Goal: Feedback & Contribution: Leave review/rating

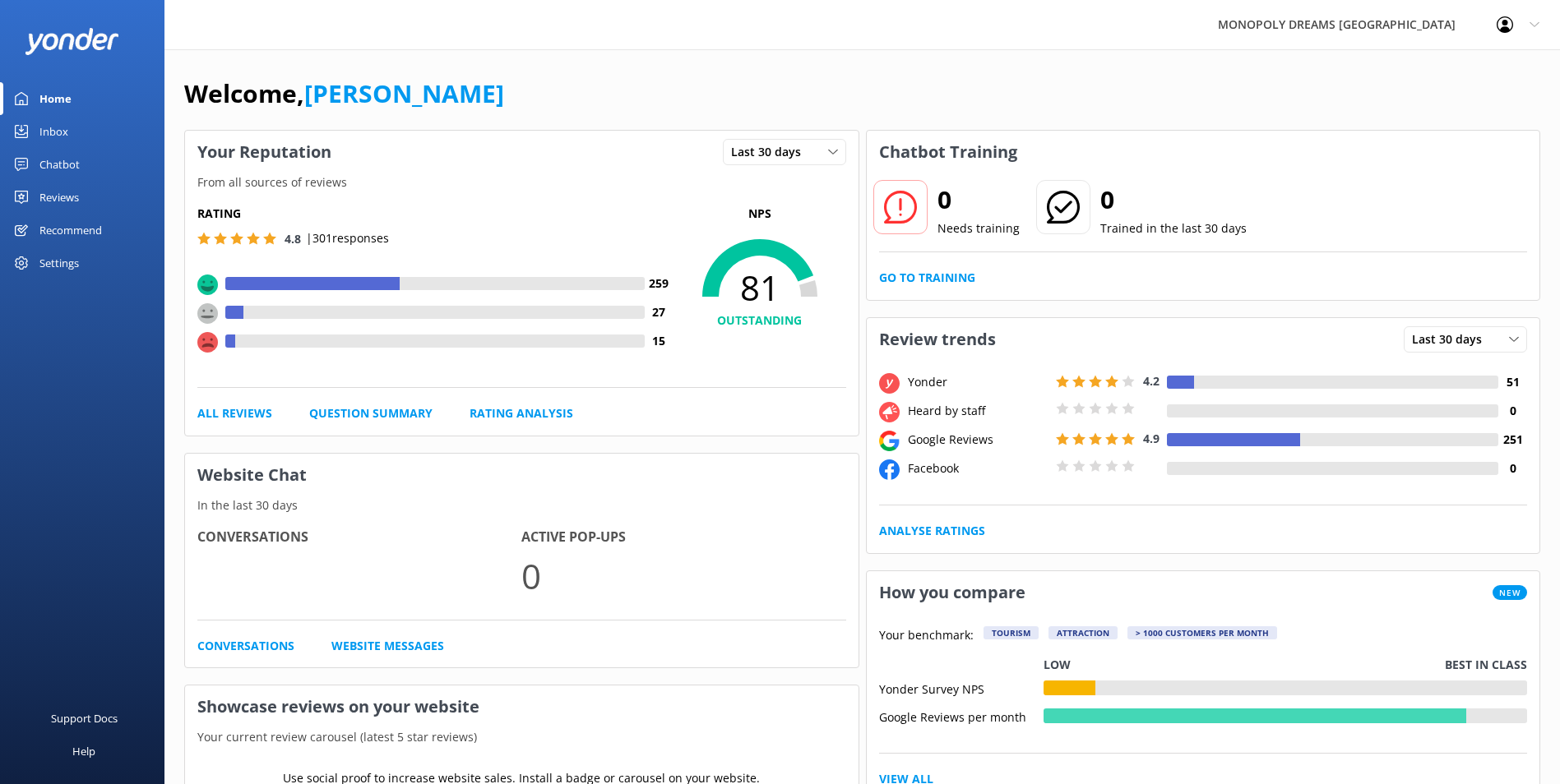
click at [2, 129] on div at bounding box center [2, 131] width 4 height 33
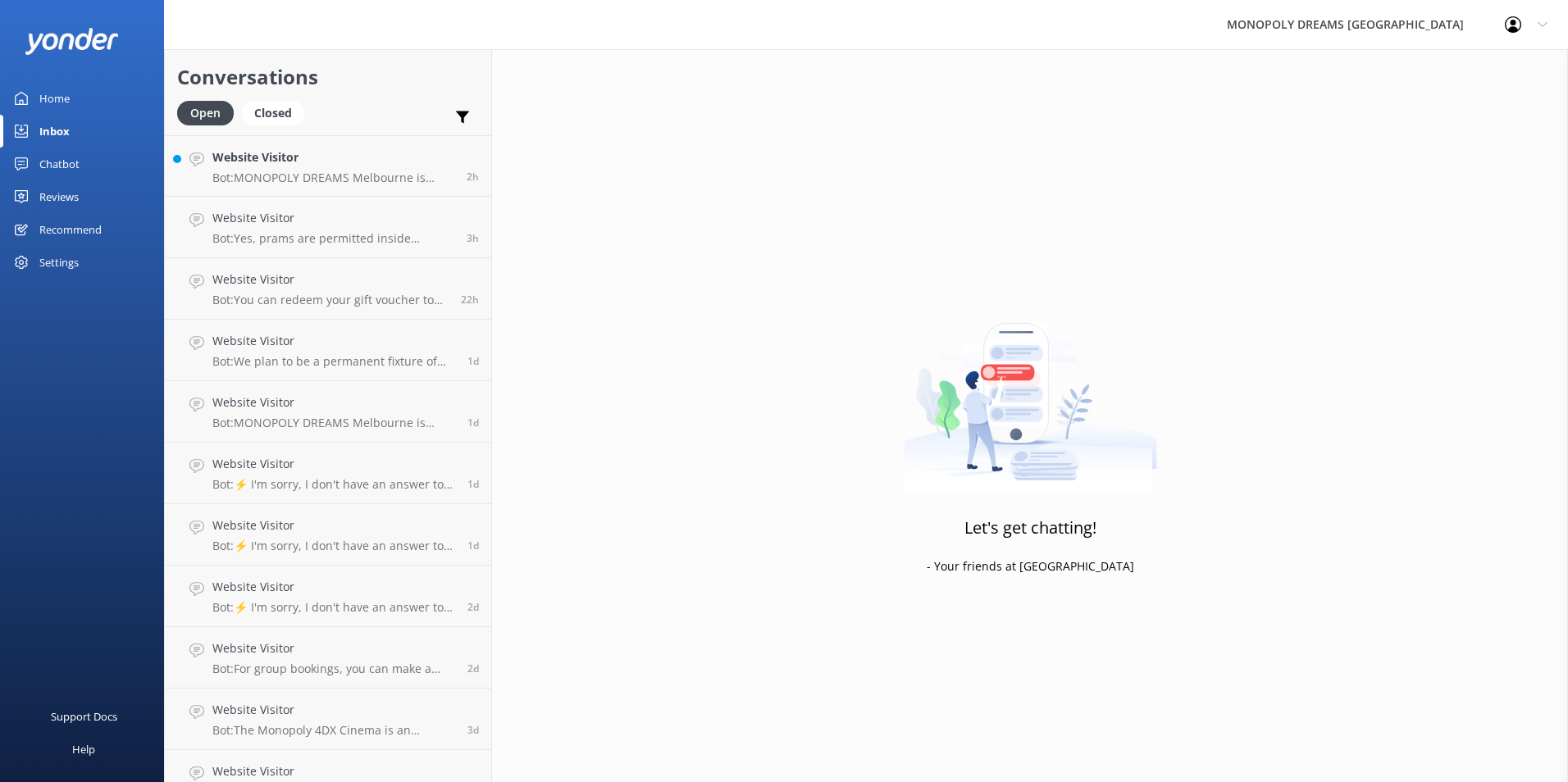
click at [365, 134] on div "Open Closed Important Converted Assigned to me Unassigned" at bounding box center [327, 120] width 302 height 39
click at [363, 154] on h4 "Website Visitor" at bounding box center [333, 157] width 242 height 18
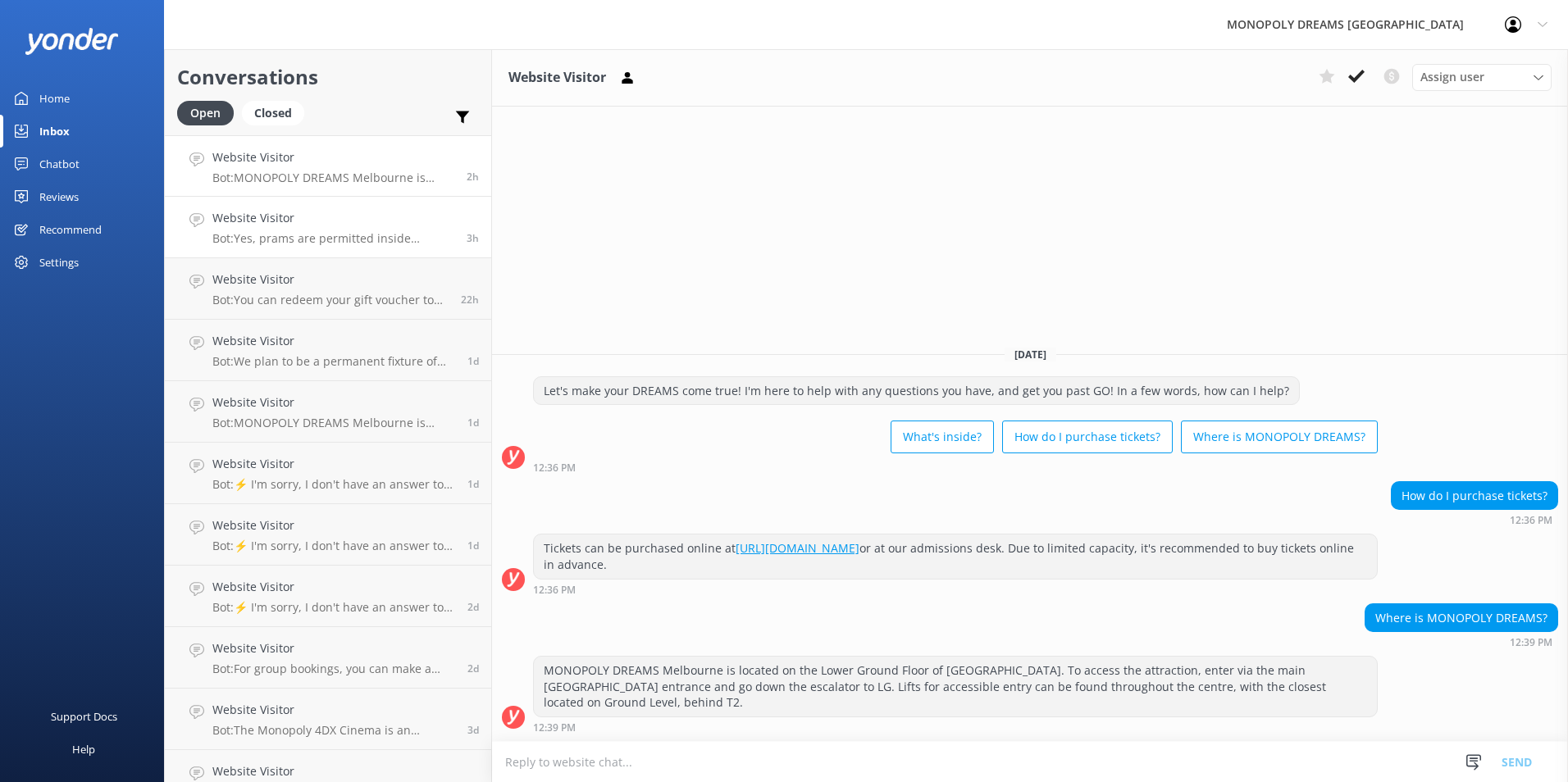
click at [391, 234] on p "Bot: Yes, prams are permitted inside MONOPOLY DREAMS [GEOGRAPHIC_DATA]. Please …" at bounding box center [333, 238] width 242 height 15
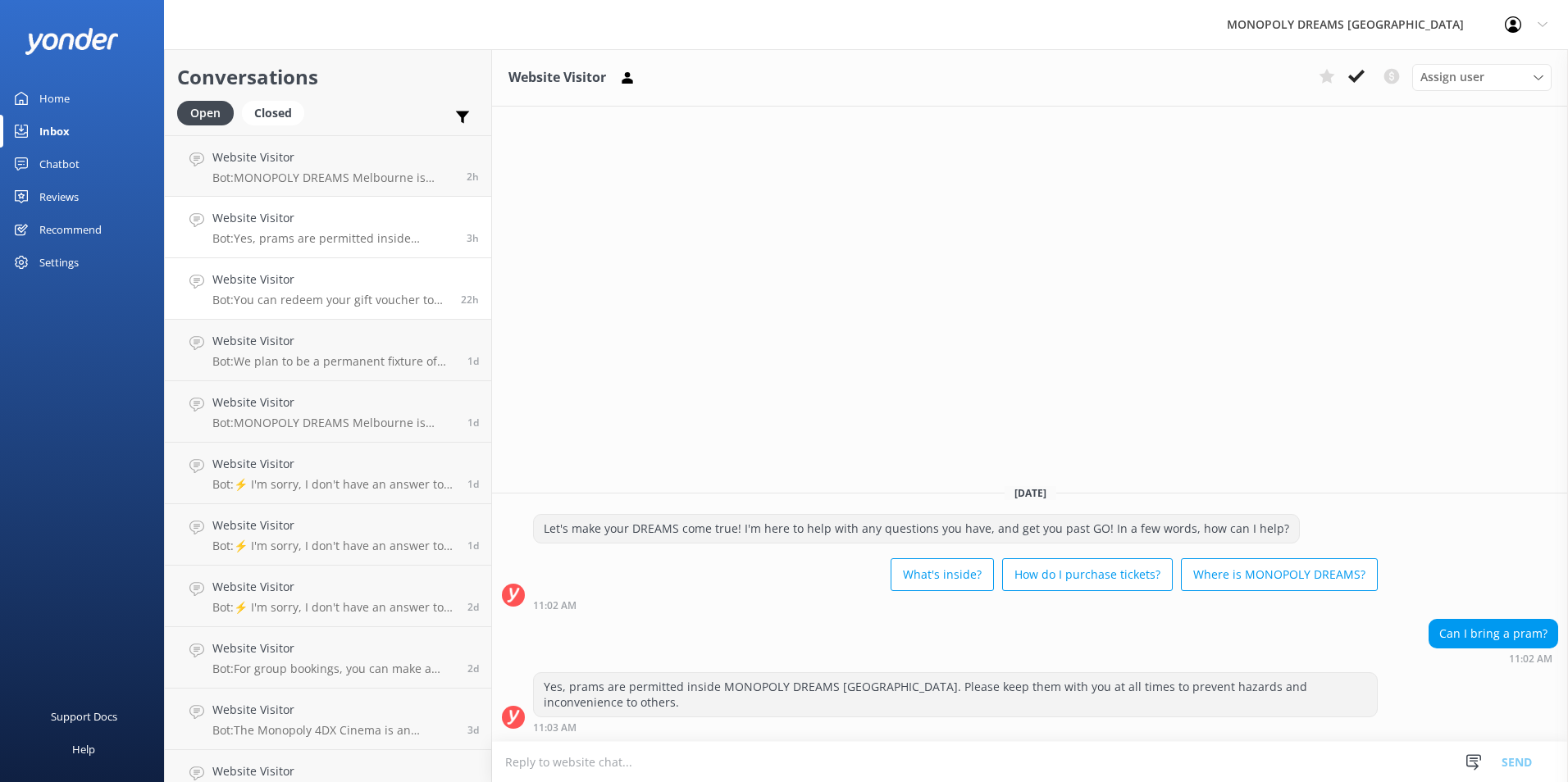
click at [359, 273] on h4 "Website Visitor" at bounding box center [330, 280] width 236 height 18
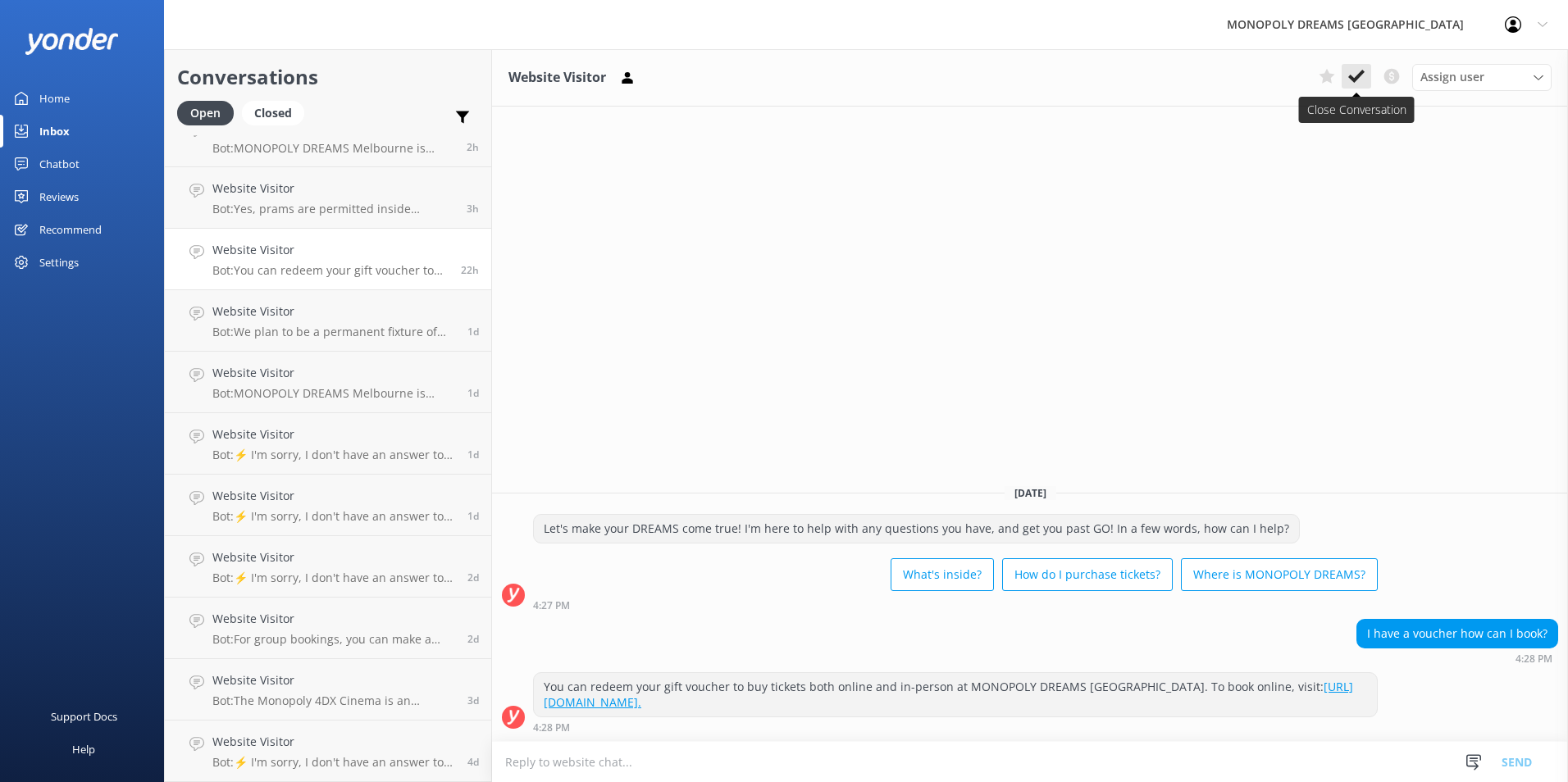
click at [1364, 85] on button at bounding box center [1356, 76] width 29 height 25
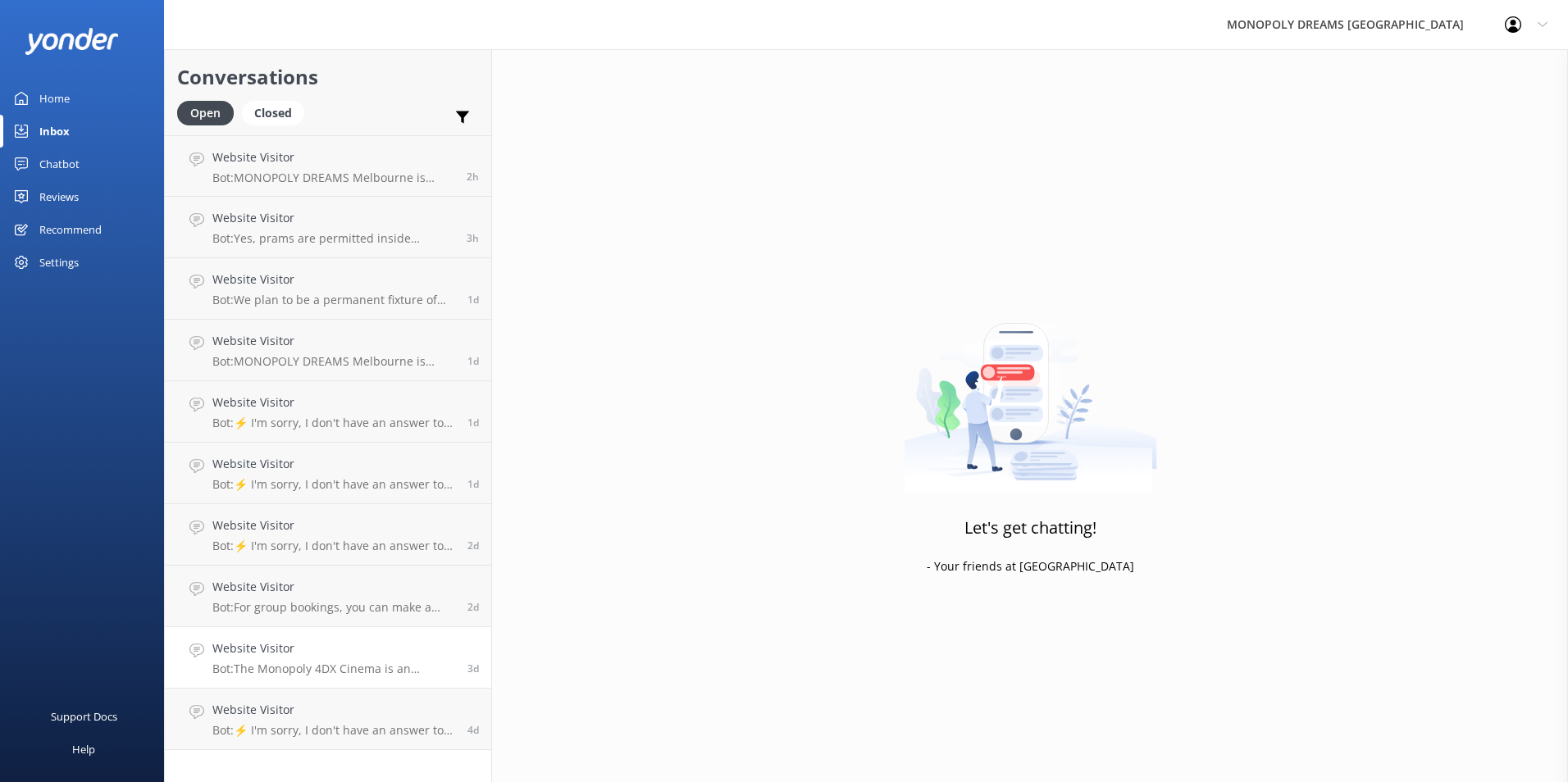
click at [312, 661] on div "Website Visitor Bot: The Monopoly 4DX Cinema is an immersive 3D adventure throu…" at bounding box center [334, 657] width 242 height 36
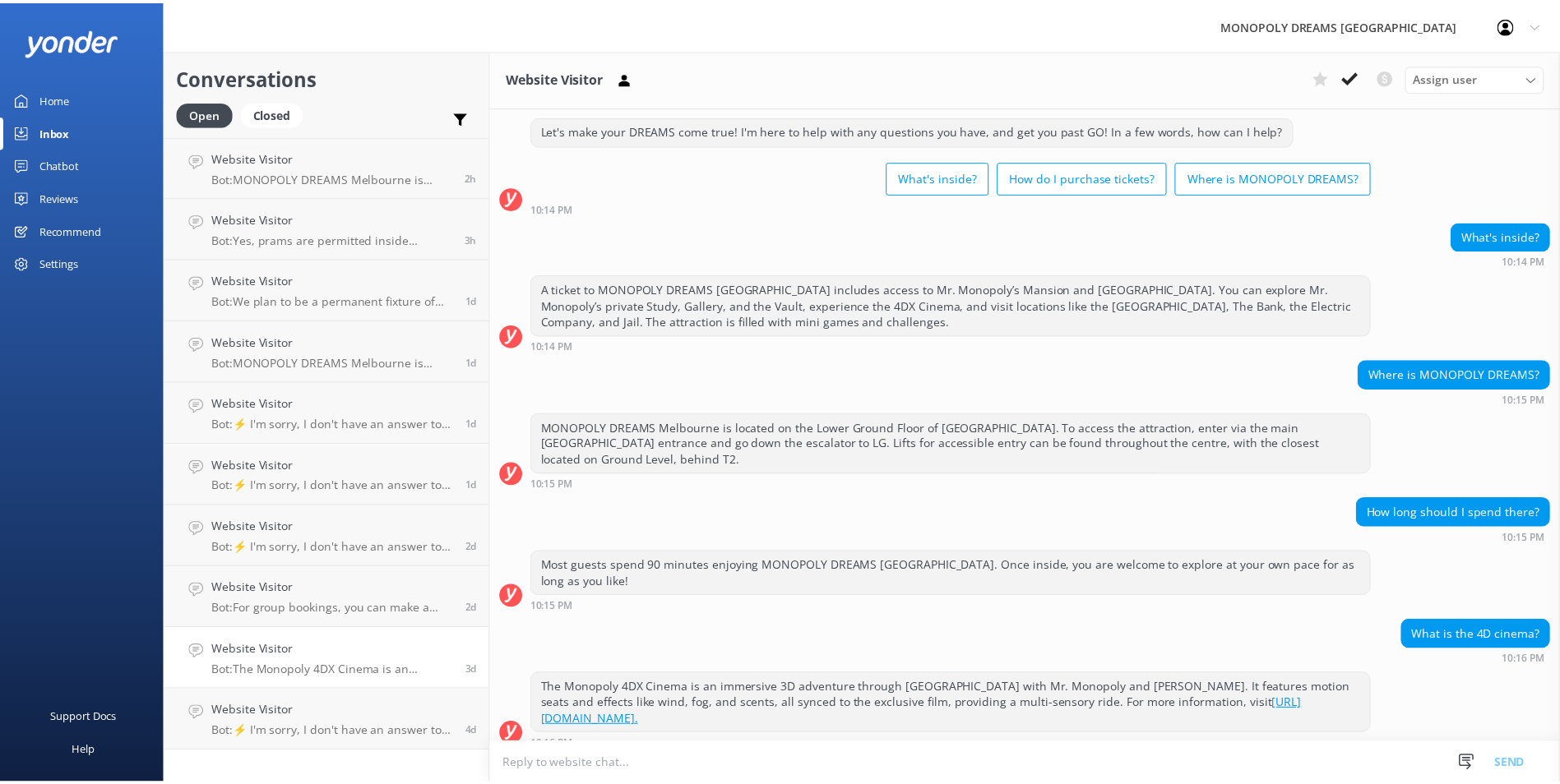
scroll to position [50, 0]
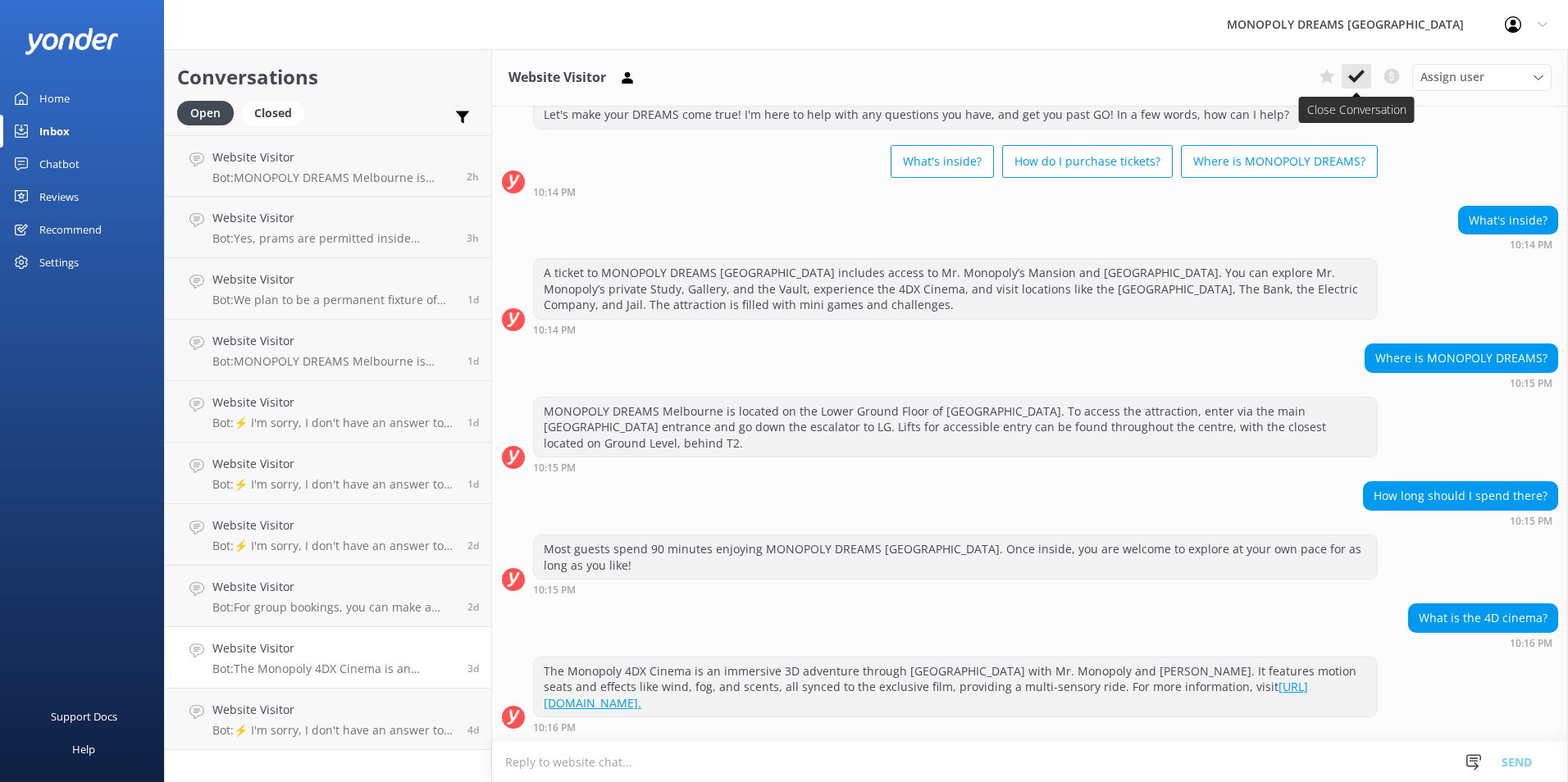
click at [1359, 83] on icon at bounding box center [1357, 76] width 17 height 17
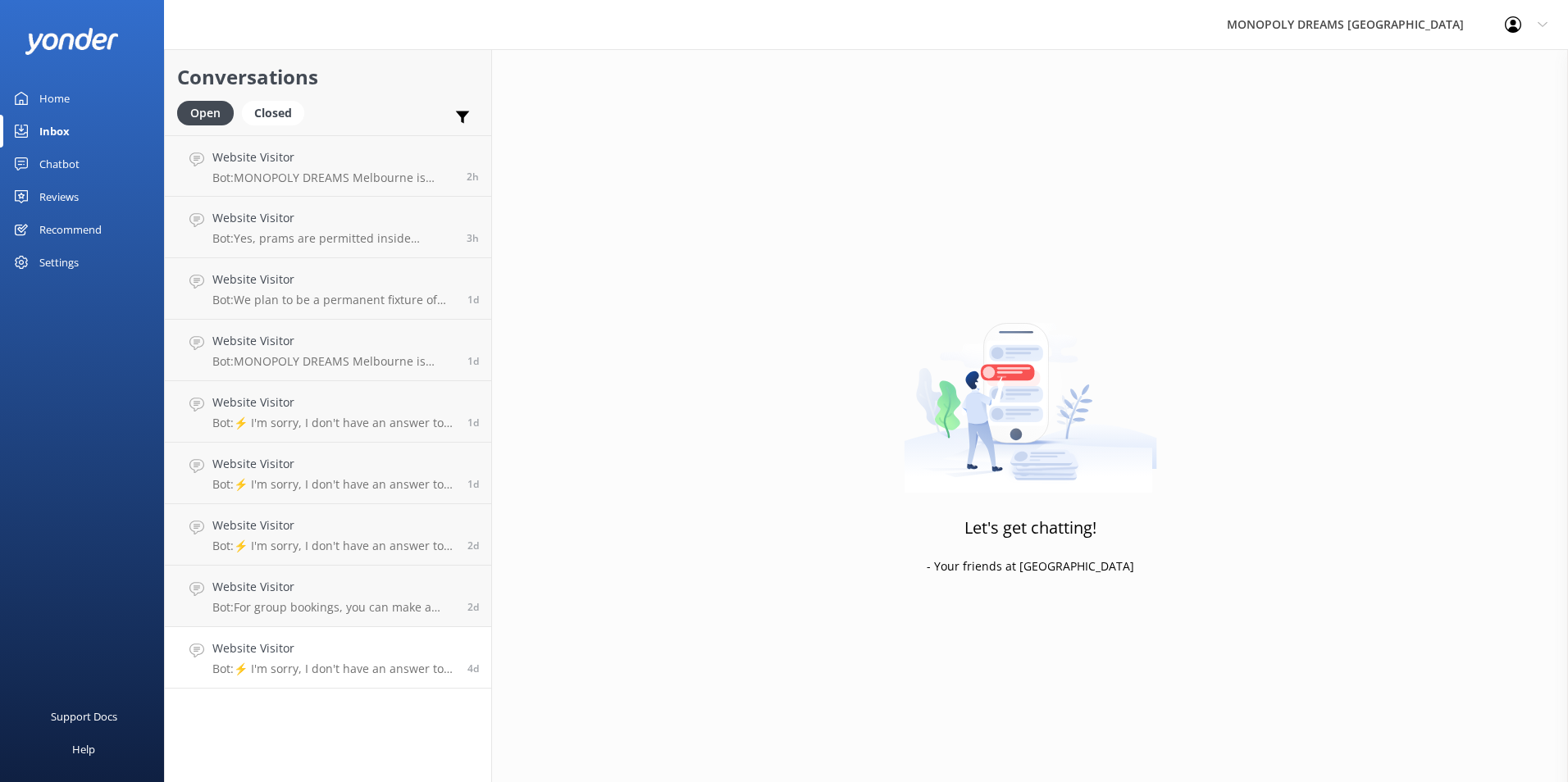
click at [384, 670] on p "Bot: ⚡ I'm sorry, I don't have an answer to your question. Could you please try…" at bounding box center [334, 669] width 242 height 15
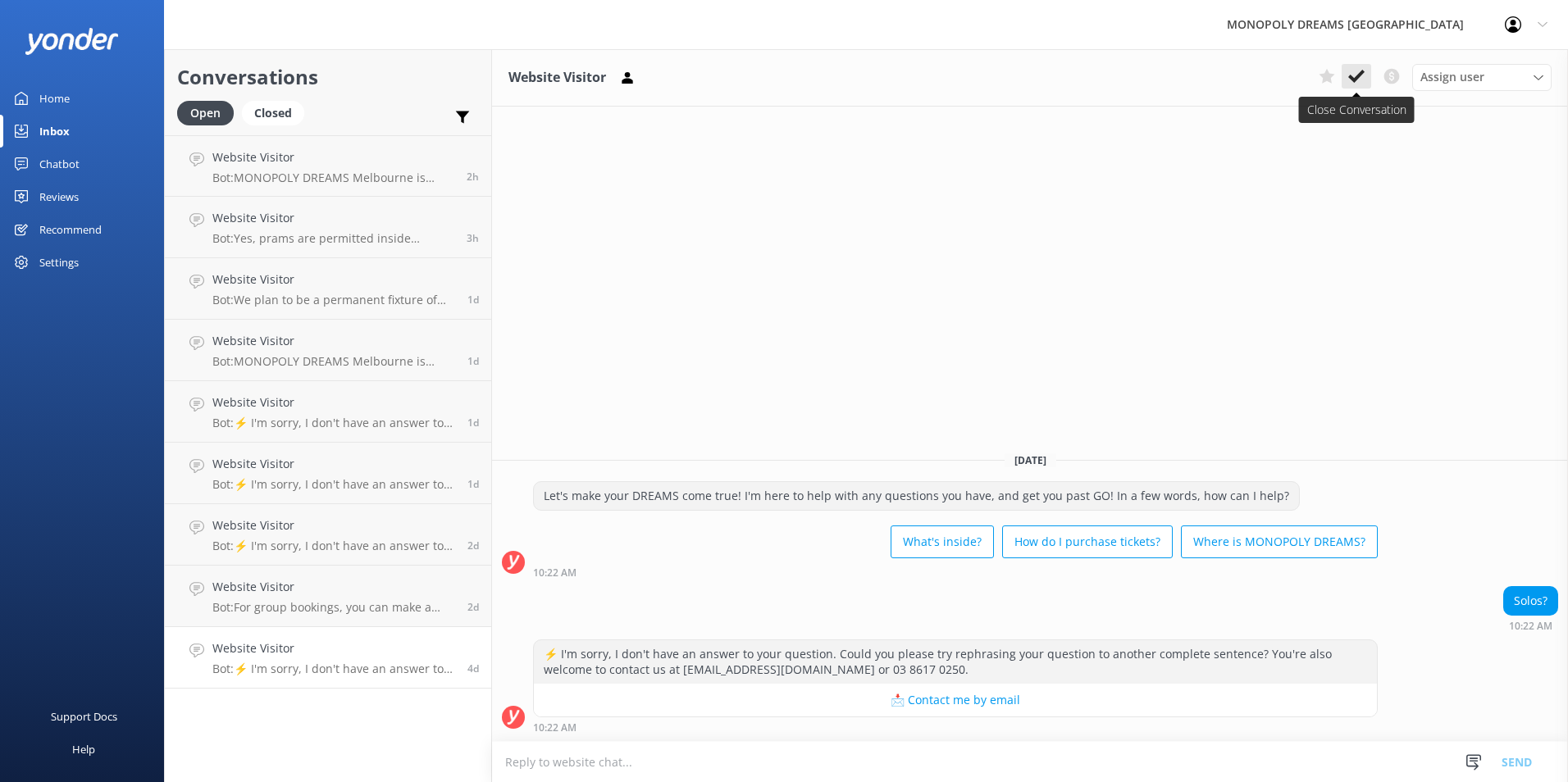
click at [1367, 81] on button at bounding box center [1356, 76] width 29 height 25
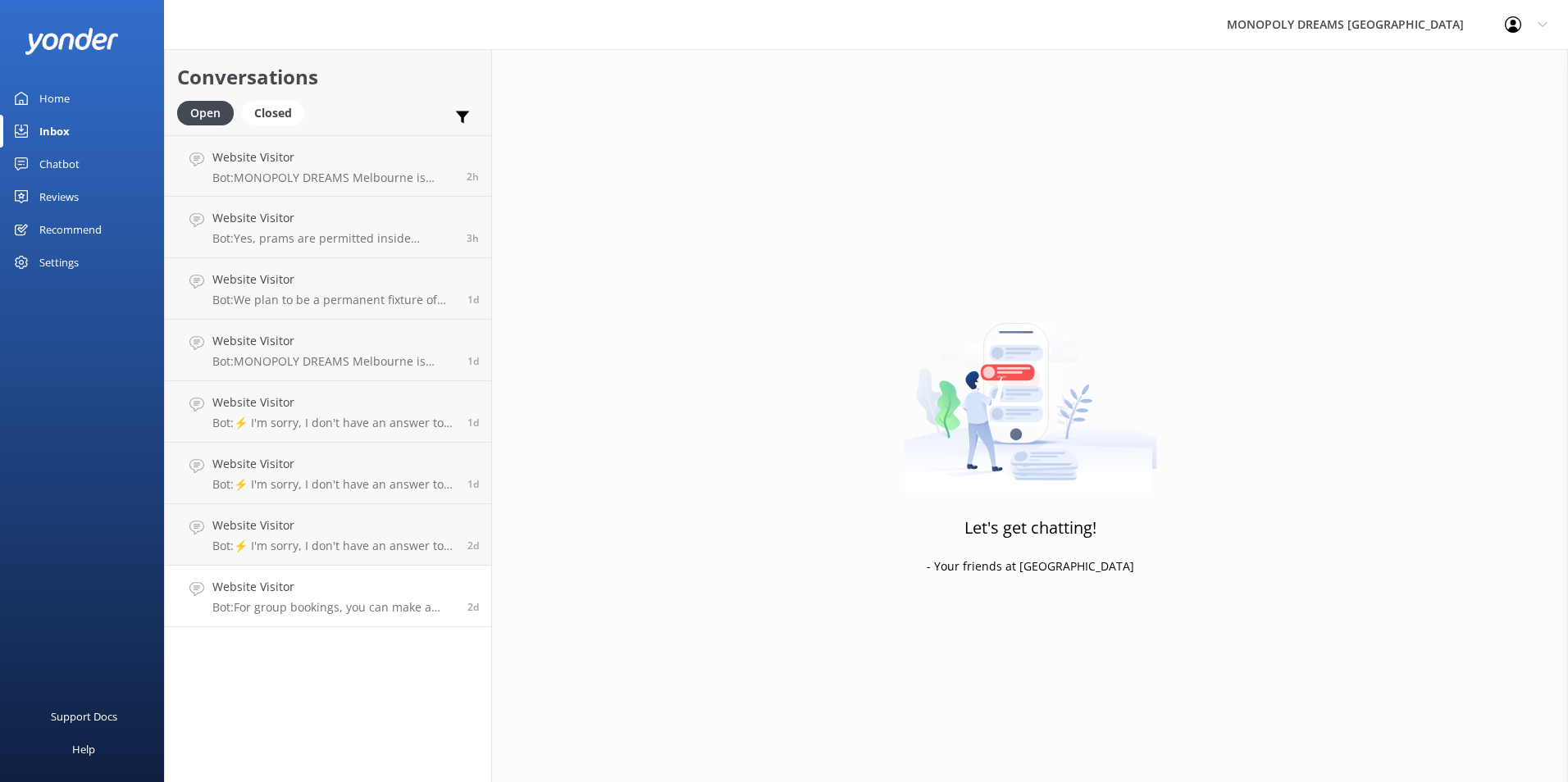
click at [347, 604] on p "Bot: For group bookings, you can make a reservation via our website at [URL][DO…" at bounding box center [334, 607] width 242 height 15
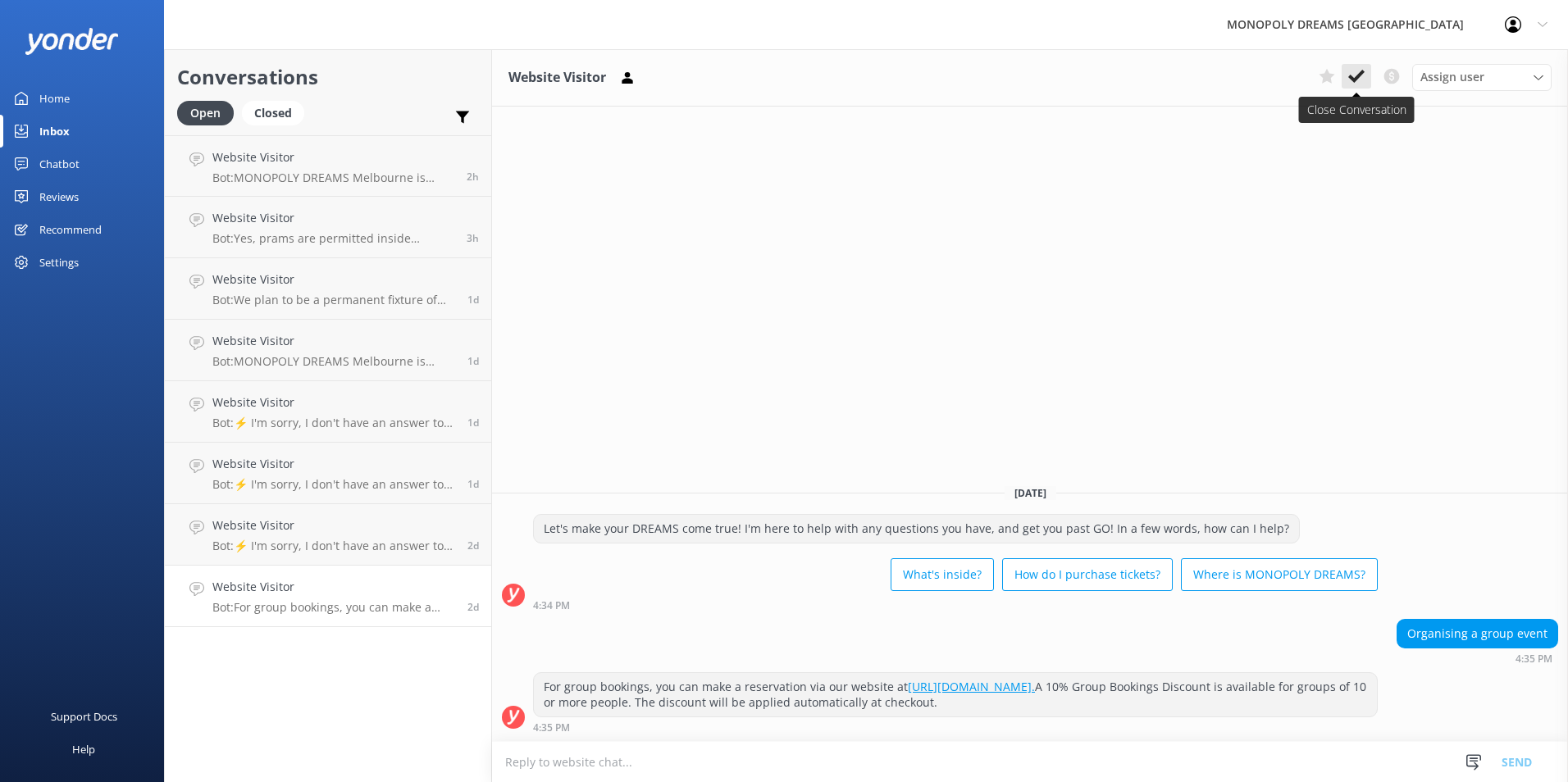
click at [1357, 81] on icon at bounding box center [1357, 76] width 17 height 17
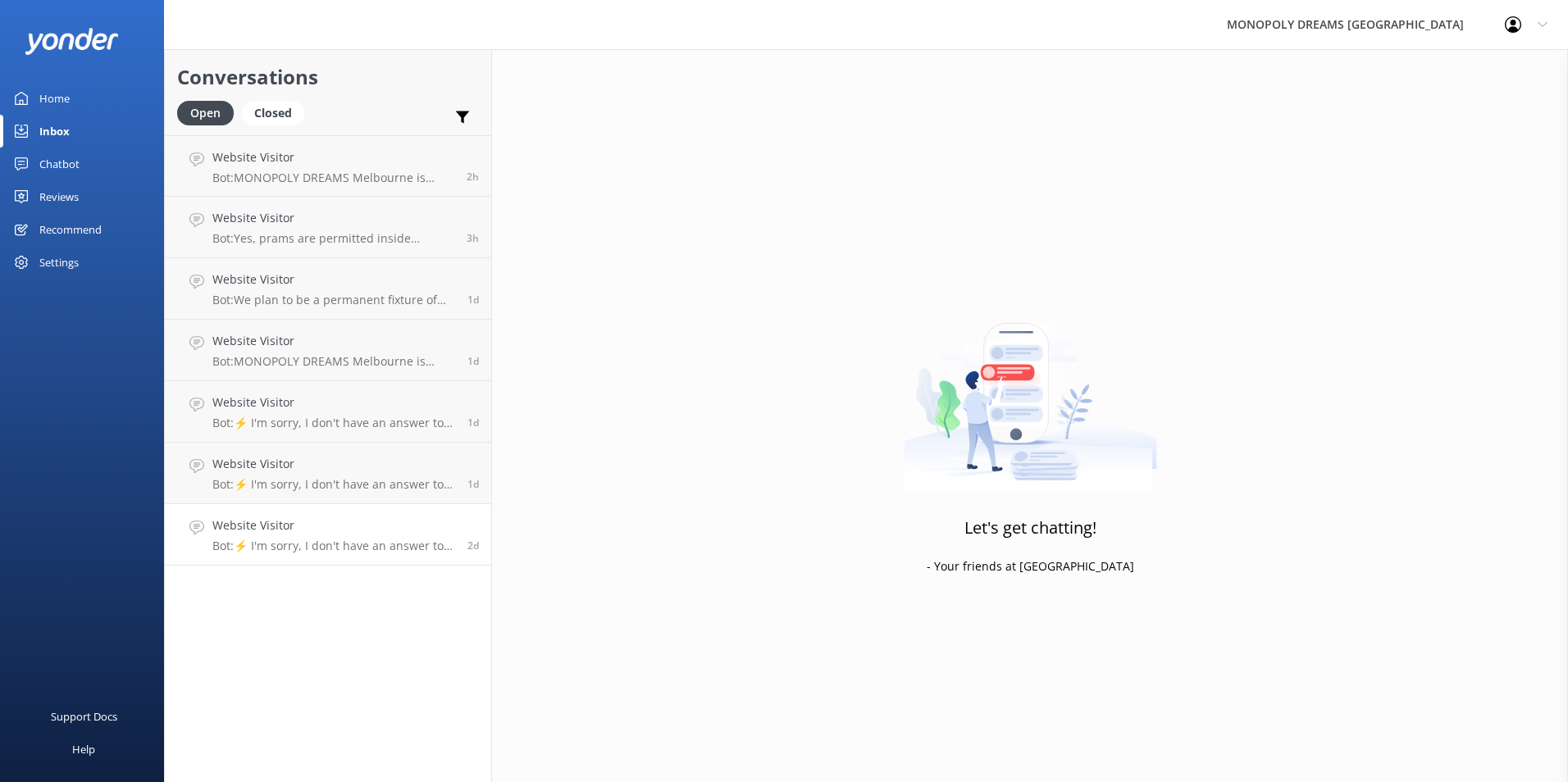
click at [464, 533] on div "2d" at bounding box center [466, 534] width 24 height 36
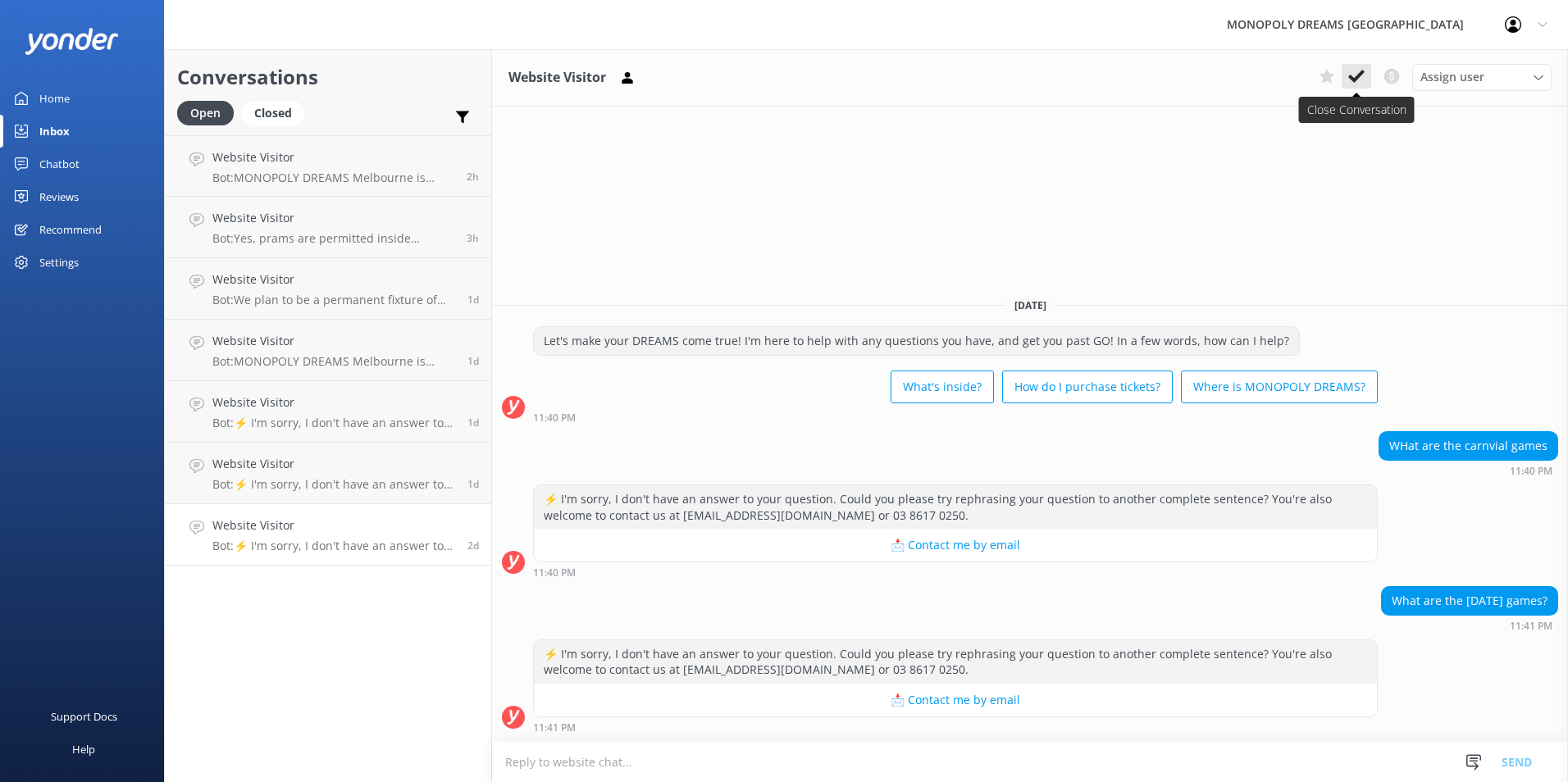
click at [1349, 84] on icon at bounding box center [1357, 76] width 17 height 17
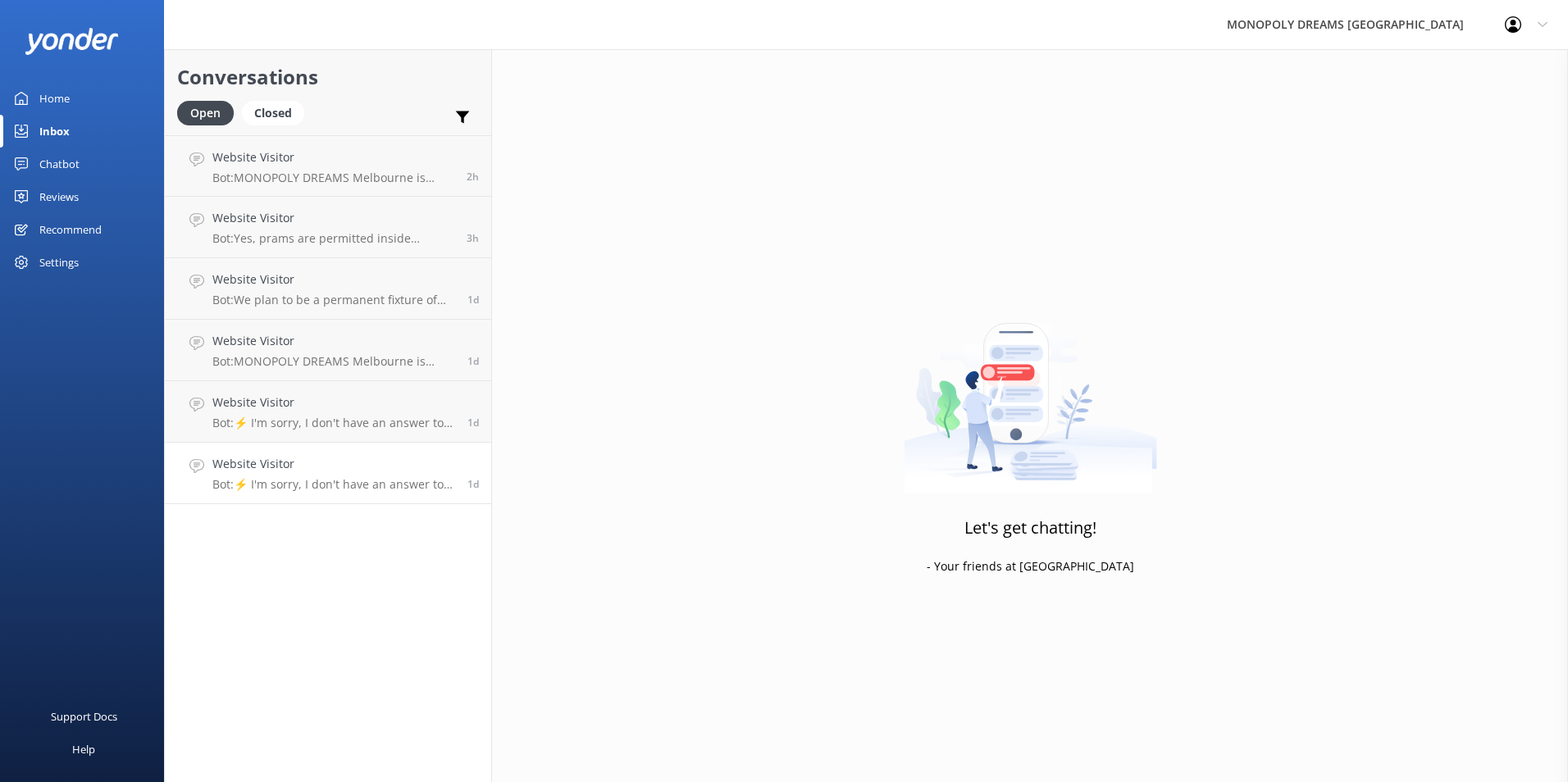
click at [299, 472] on h4 "Website Visitor" at bounding box center [334, 464] width 242 height 18
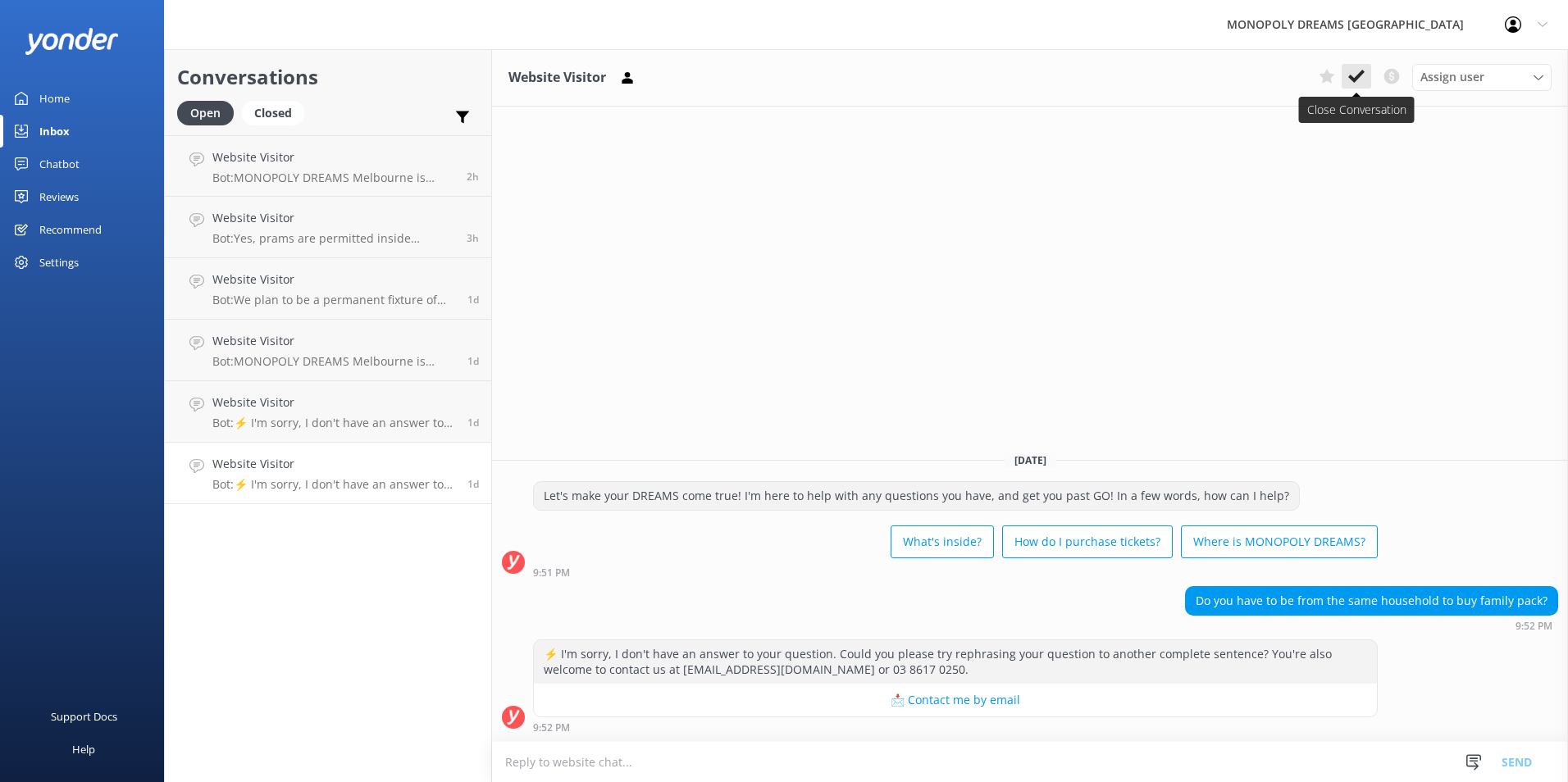
click at [1347, 73] on button at bounding box center [1356, 76] width 29 height 25
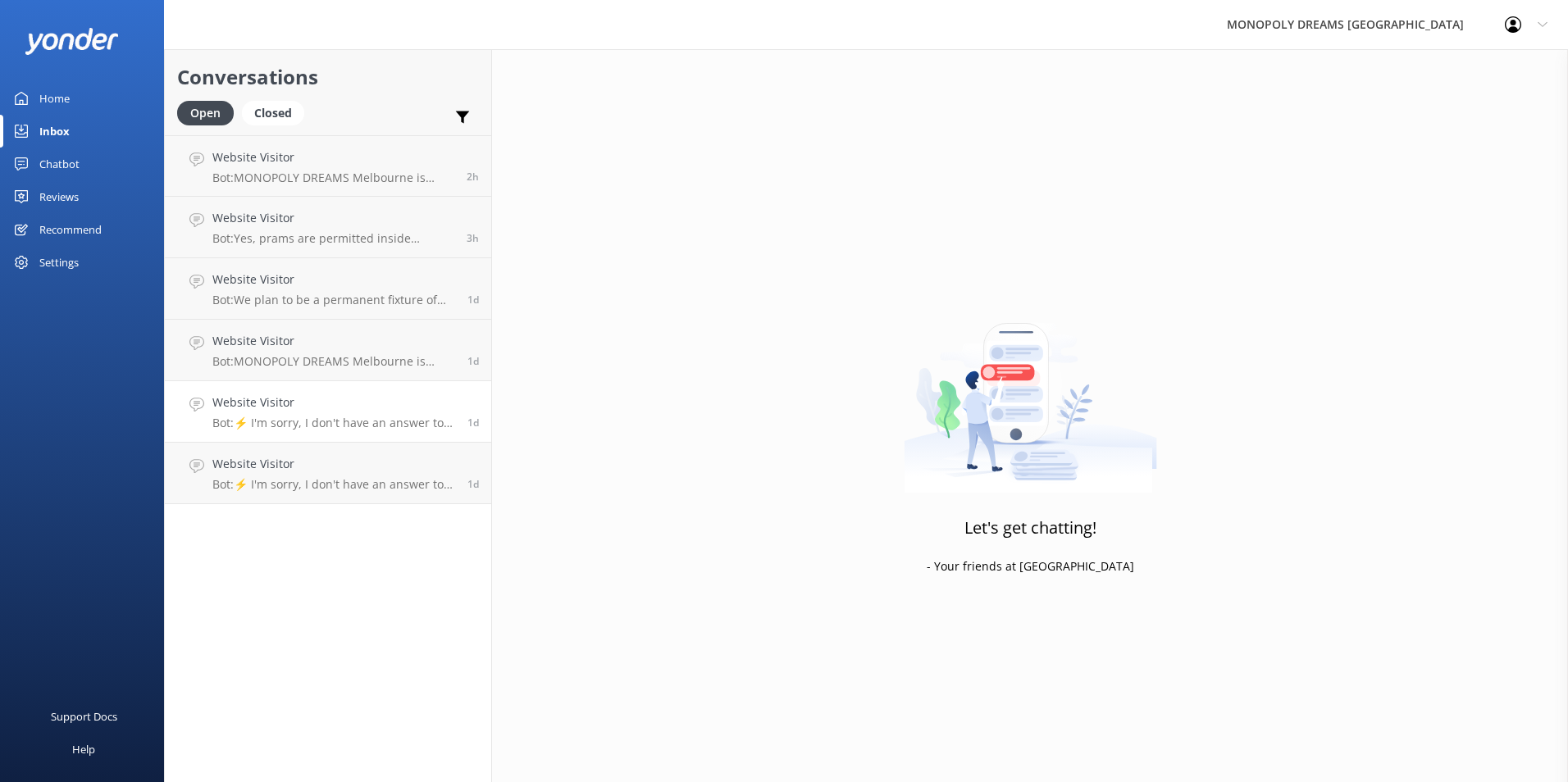
click at [319, 423] on p "Bot: ⚡ I'm sorry, I don't have an answer to your question. Could you please try…" at bounding box center [334, 423] width 242 height 15
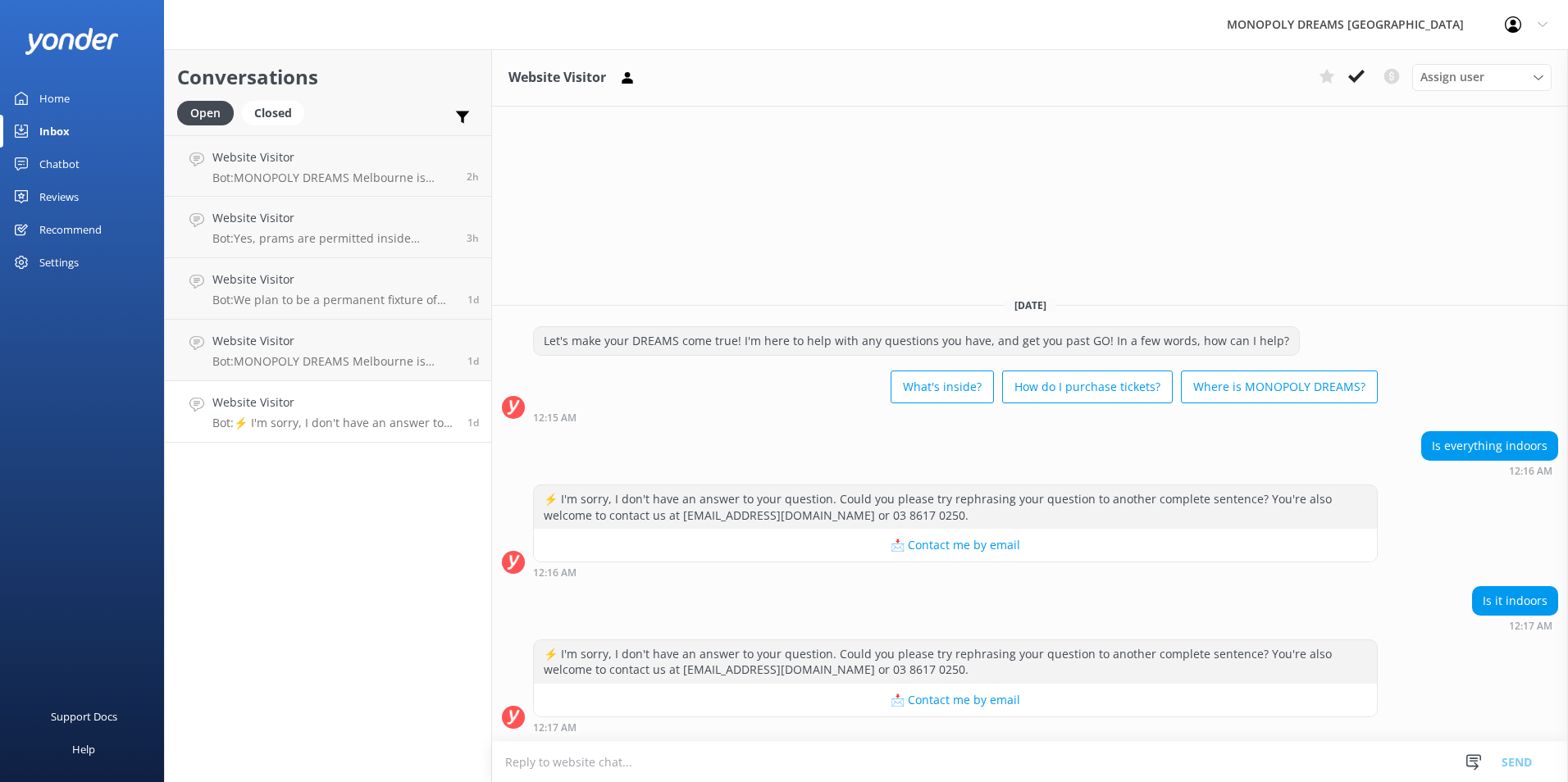
click at [894, 765] on textarea at bounding box center [1030, 762] width 1076 height 40
click at [838, 763] on textarea at bounding box center [1030, 762] width 1076 height 40
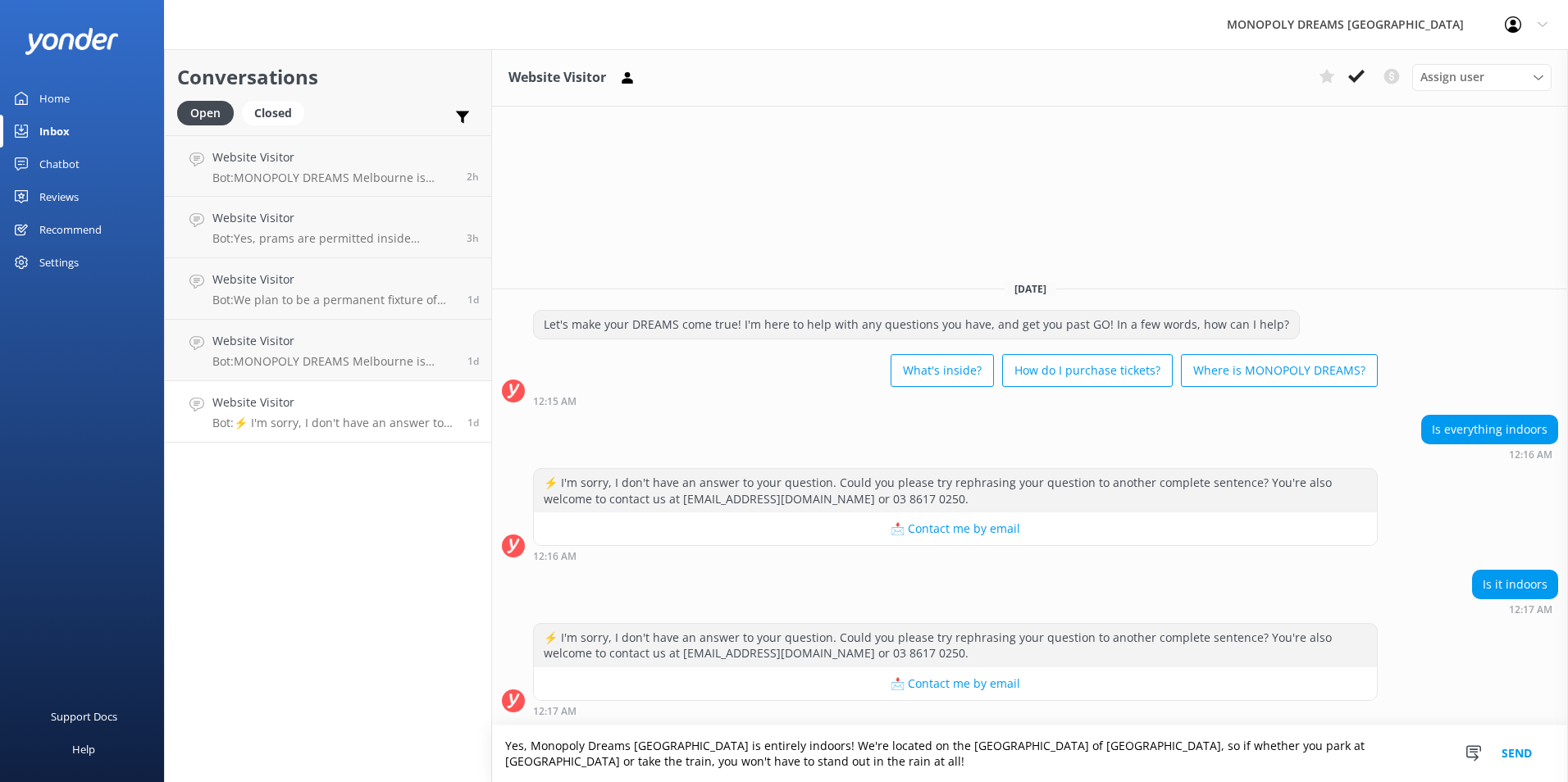
type textarea "Yes, Monopoly Dreams [GEOGRAPHIC_DATA] is entirely indoors! We're located on th…"
click at [1521, 749] on button "Send" at bounding box center [1517, 754] width 62 height 57
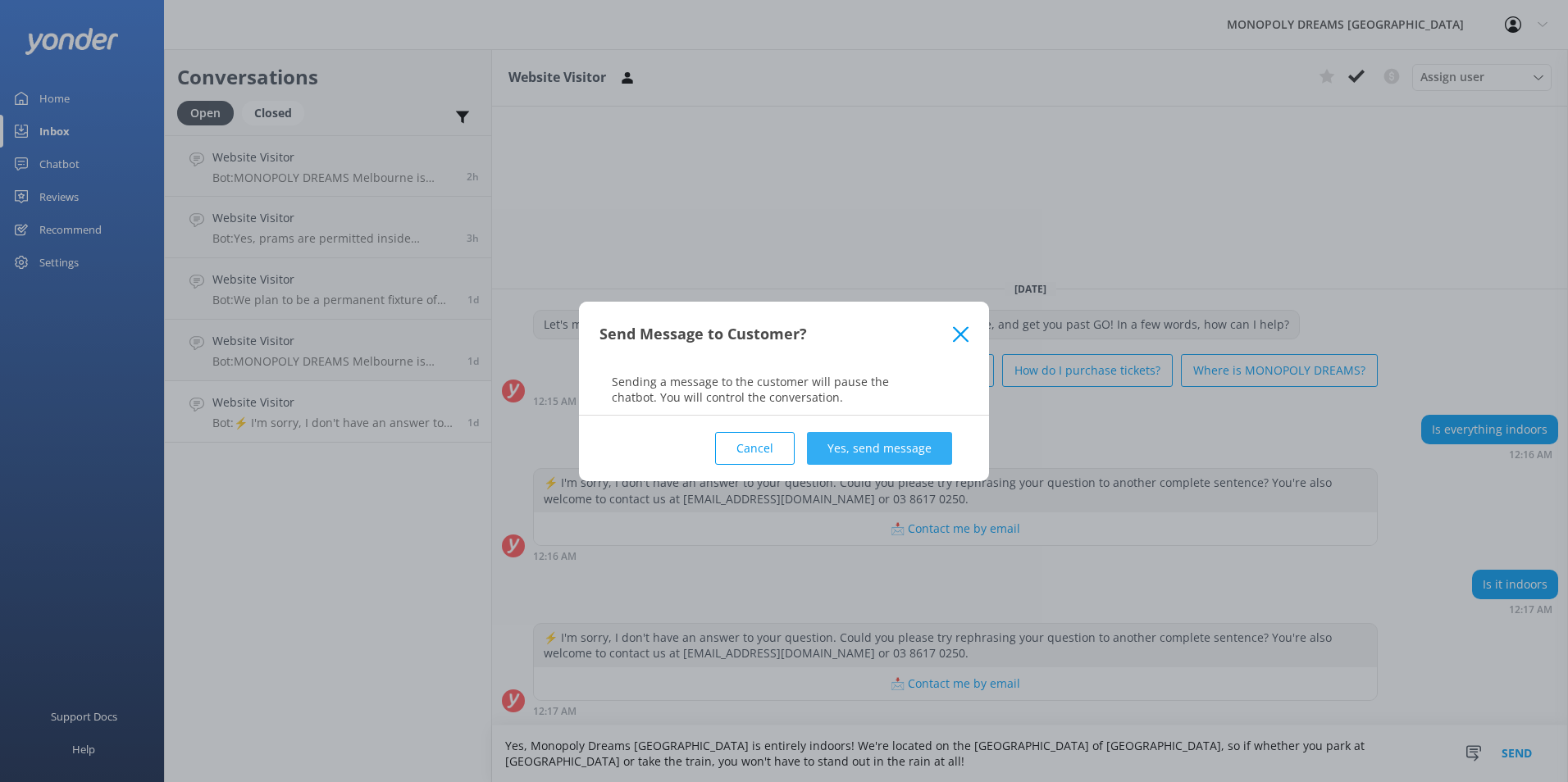
click at [849, 439] on button "Yes, send message" at bounding box center [880, 448] width 145 height 33
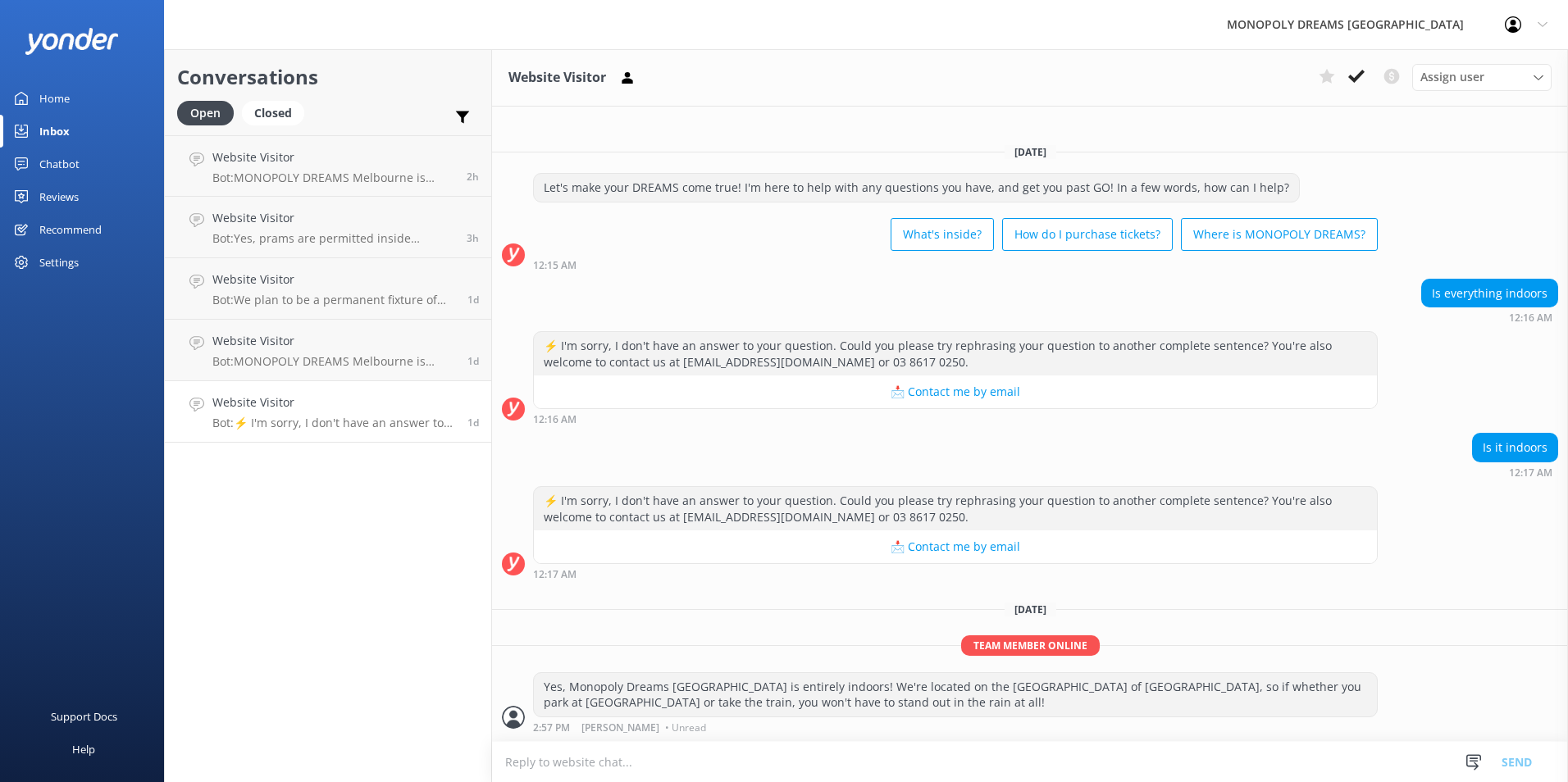
click at [325, 398] on h4 "Website Visitor" at bounding box center [334, 402] width 242 height 18
click at [336, 364] on p "Bot: MONOPOLY DREAMS Melbourne is located at [GEOGRAPHIC_DATA] in the heart of …" at bounding box center [334, 361] width 242 height 15
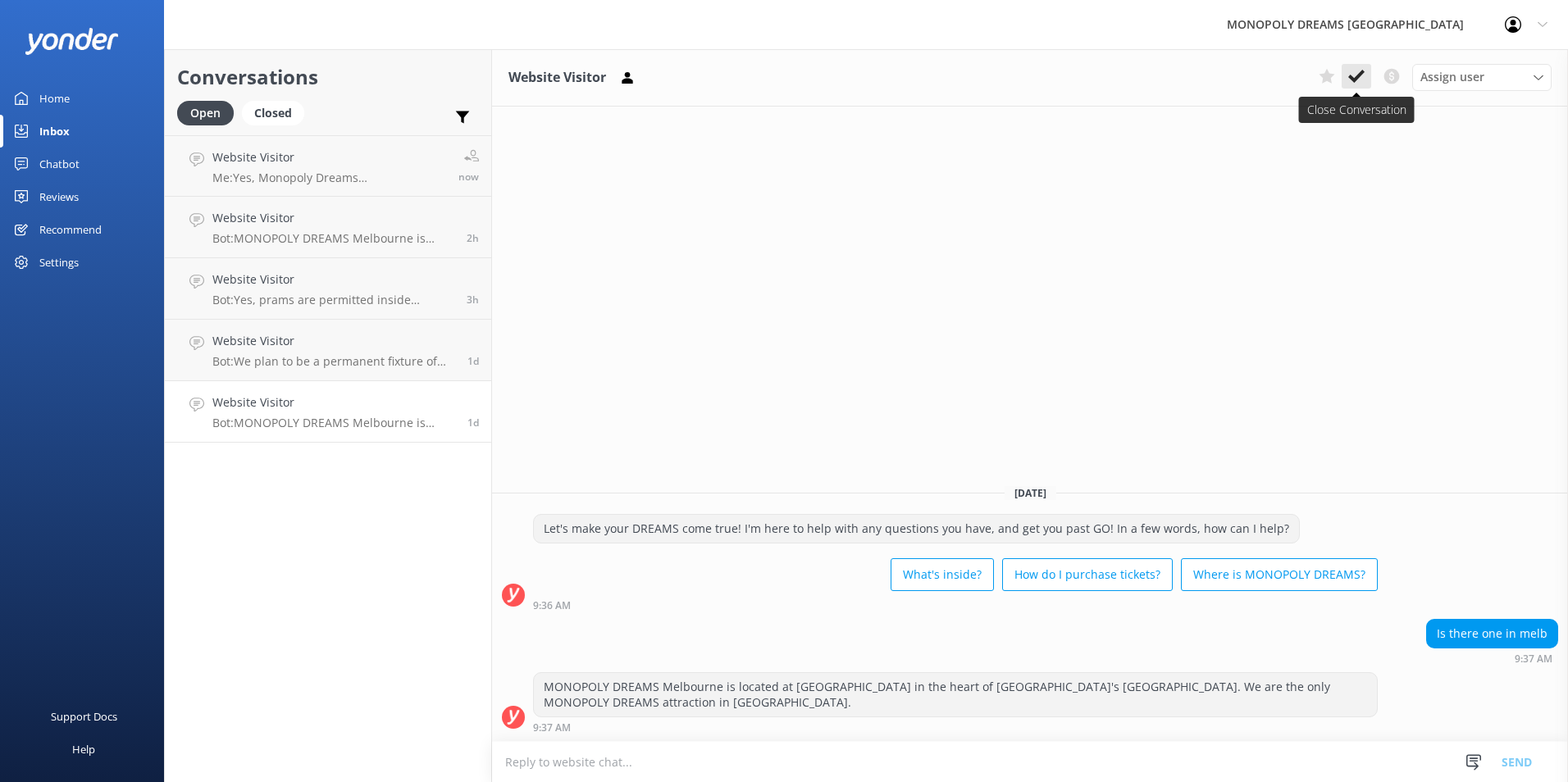
click at [1356, 88] on button at bounding box center [1356, 76] width 29 height 25
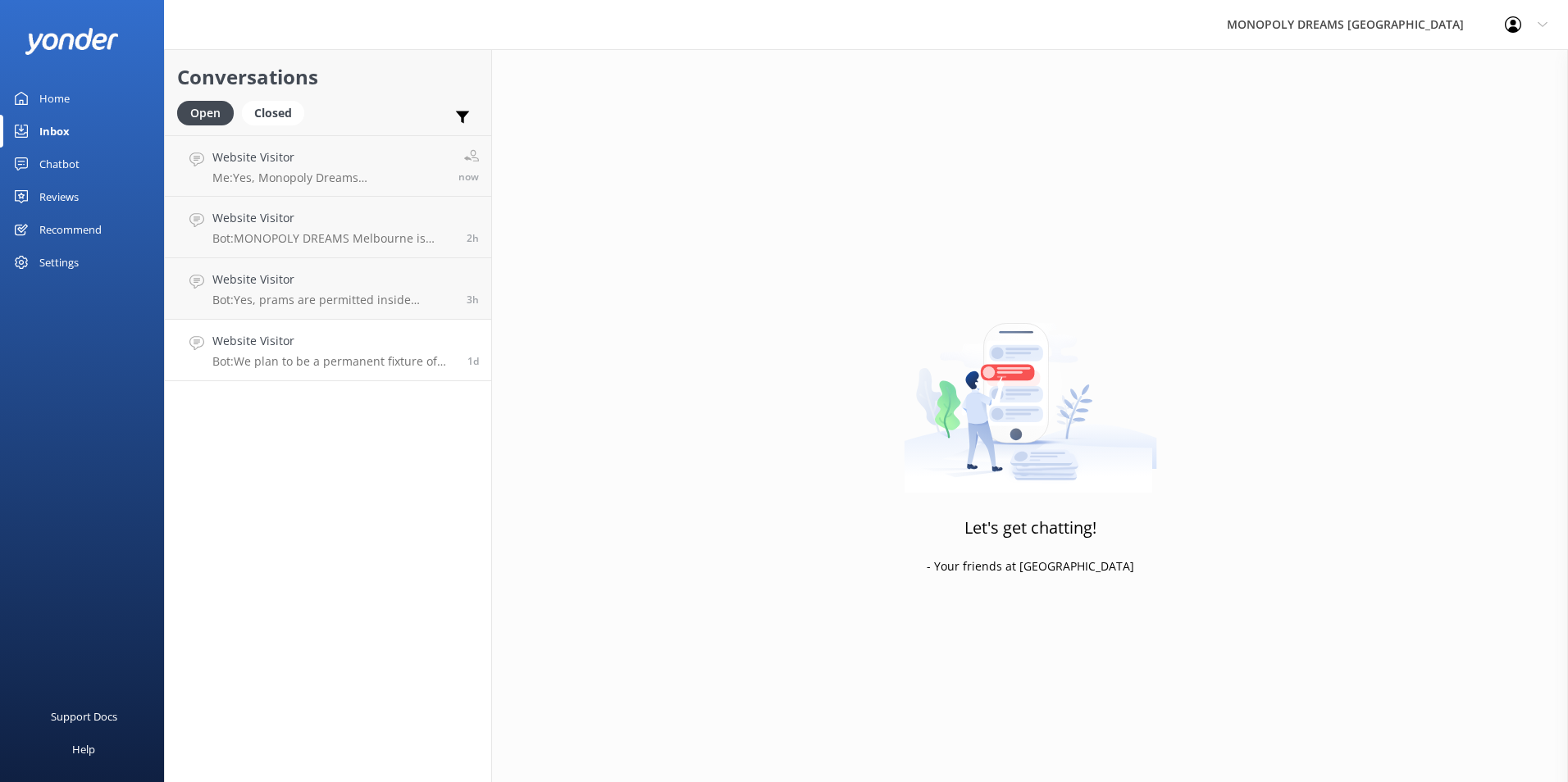
click at [356, 345] on h4 "Website Visitor" at bounding box center [334, 341] width 242 height 18
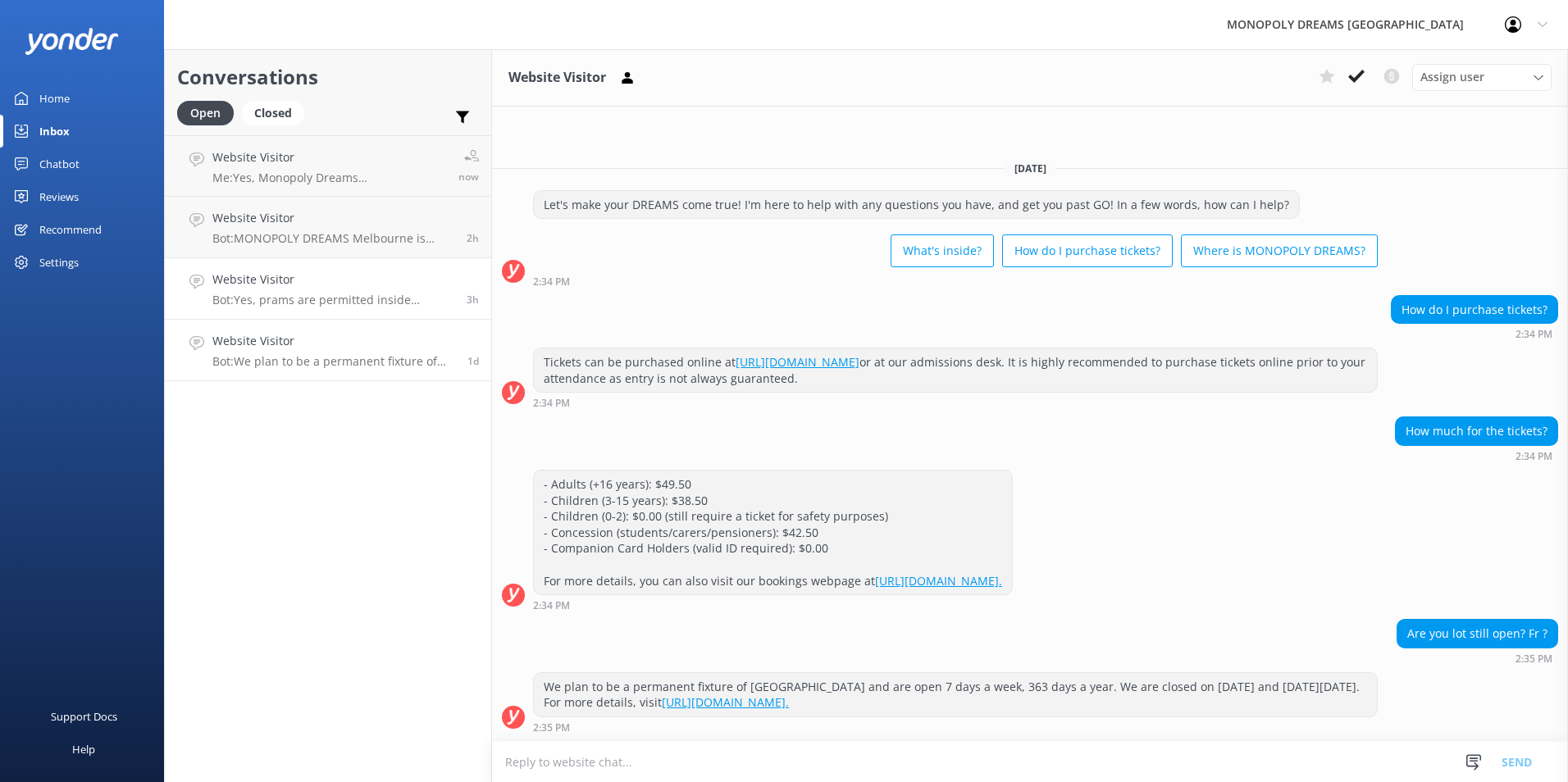
click at [343, 289] on div "Website Visitor Bot: Yes, prams are permitted inside MONOPOLY DREAMS [GEOGRAPHI…" at bounding box center [333, 288] width 242 height 36
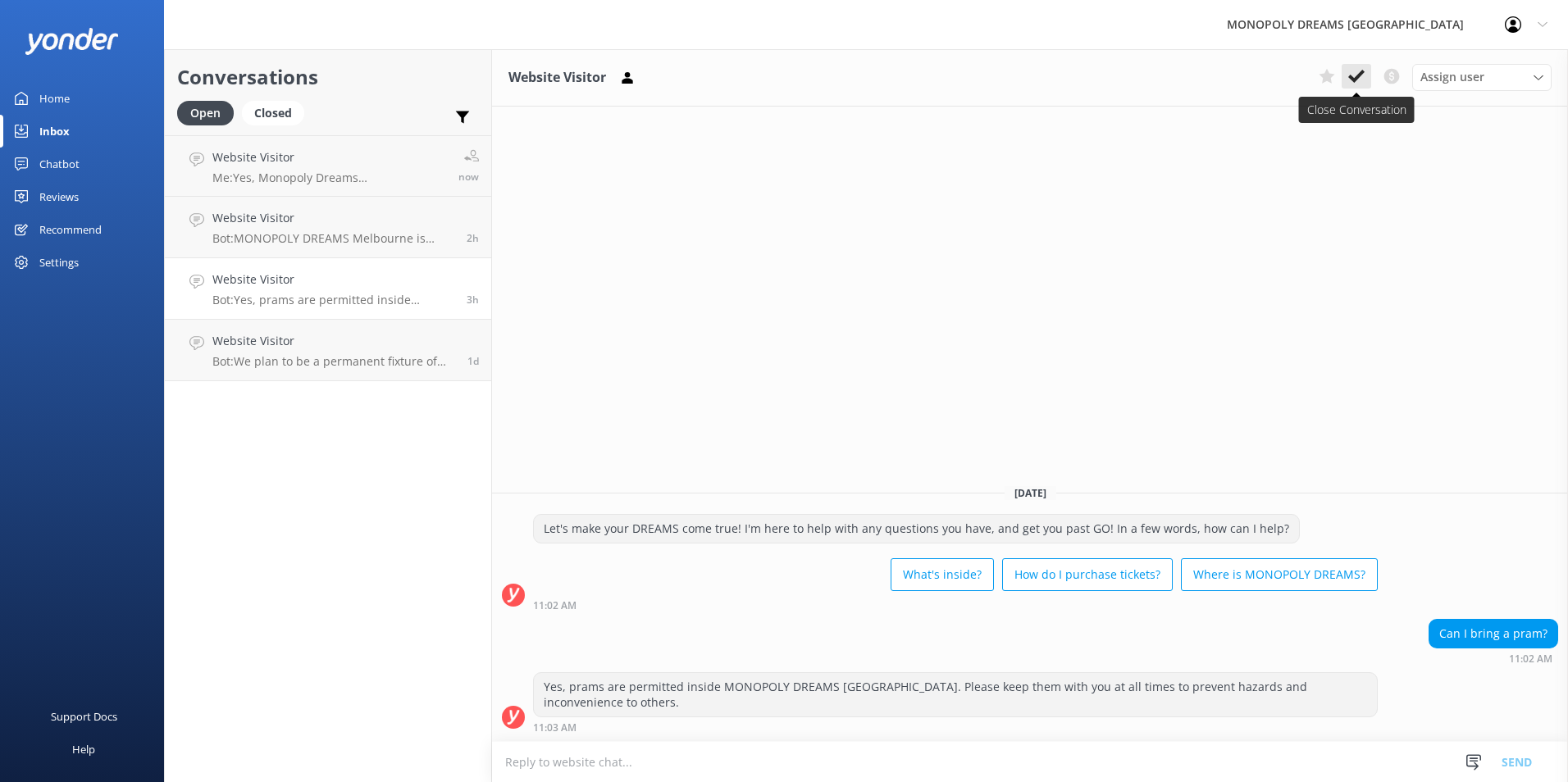
click at [1363, 80] on icon at bounding box center [1357, 76] width 17 height 17
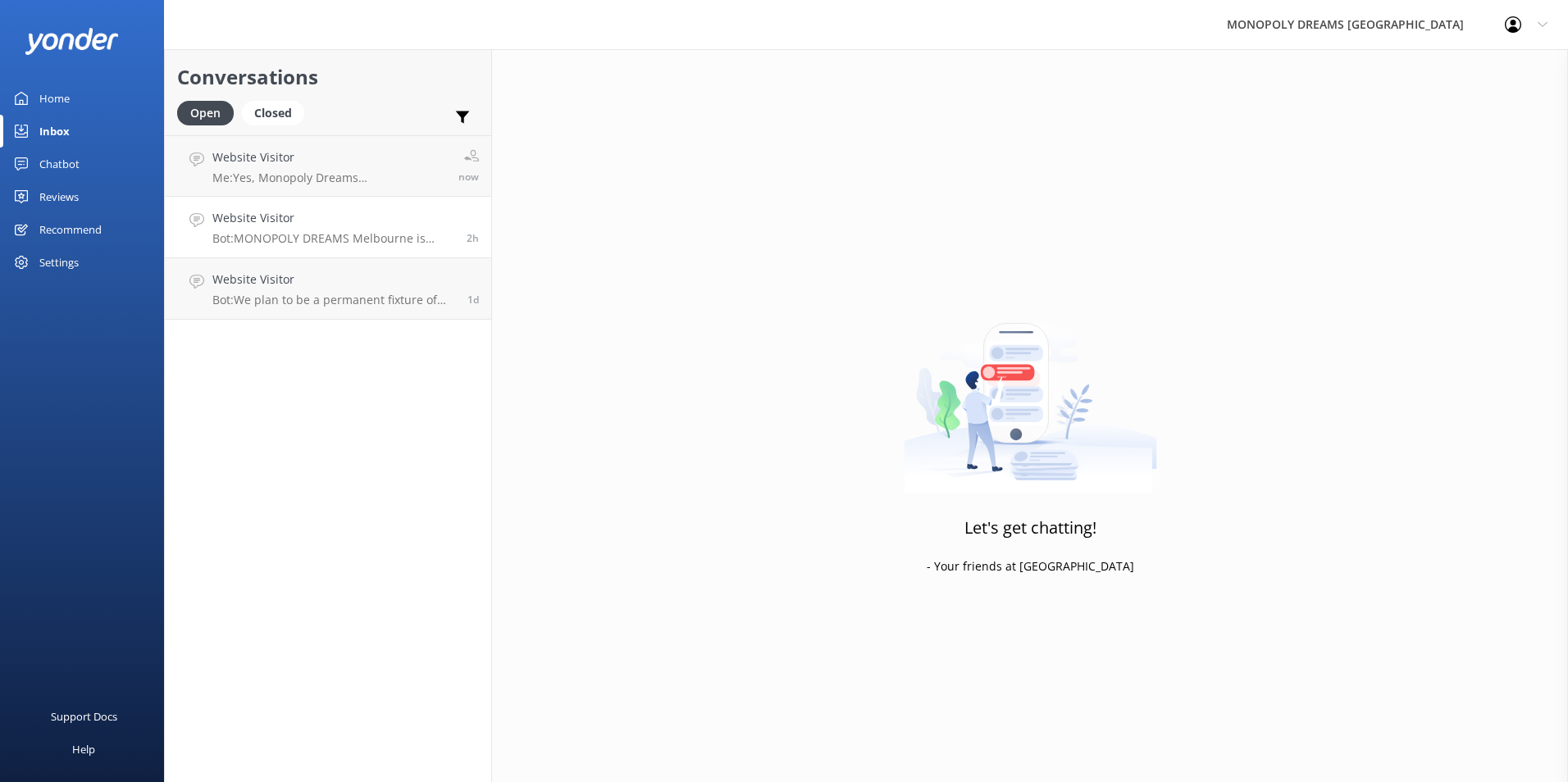
click at [432, 218] on h4 "Website Visitor" at bounding box center [333, 218] width 242 height 18
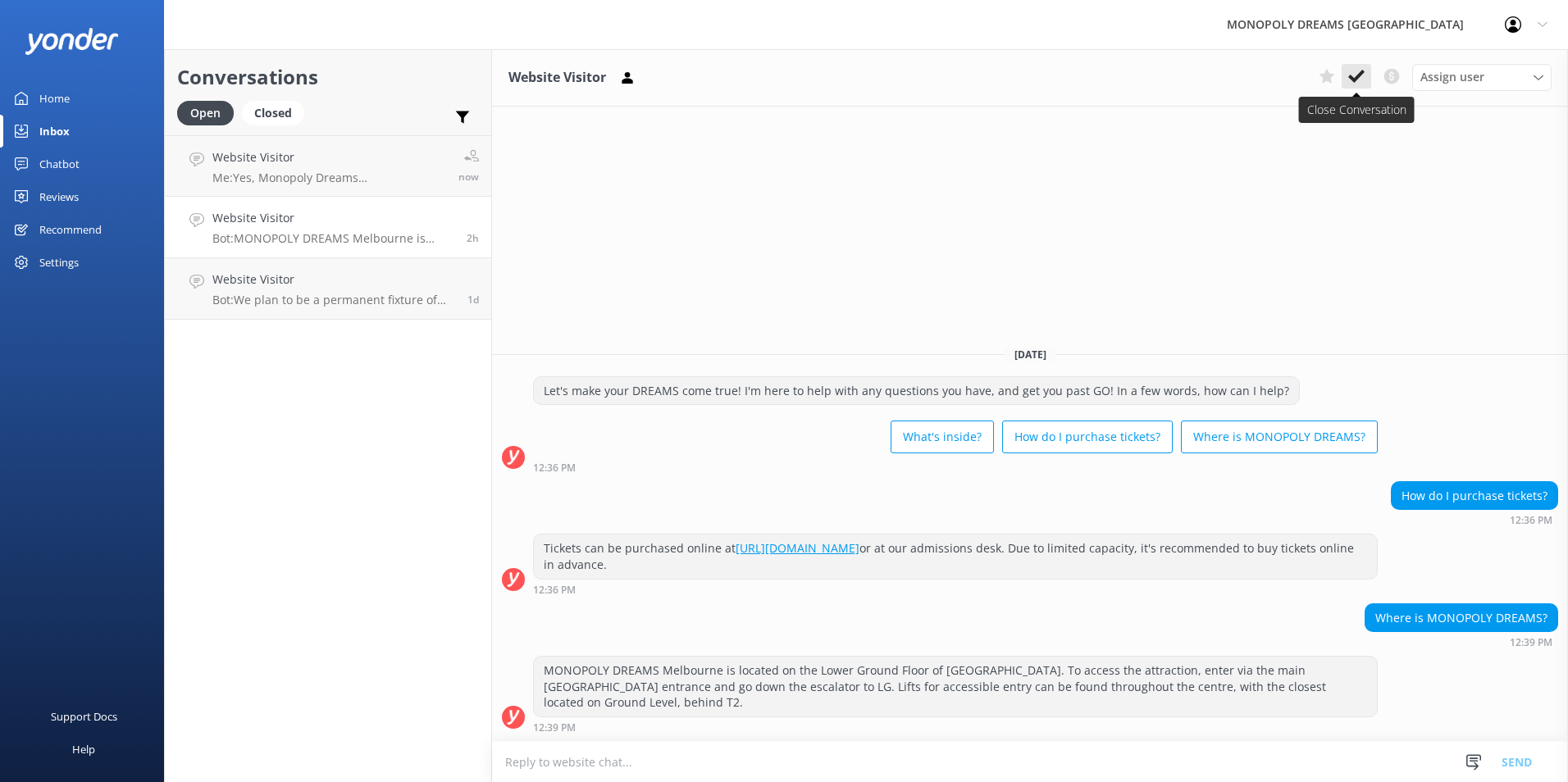
click at [1365, 73] on button at bounding box center [1356, 76] width 29 height 25
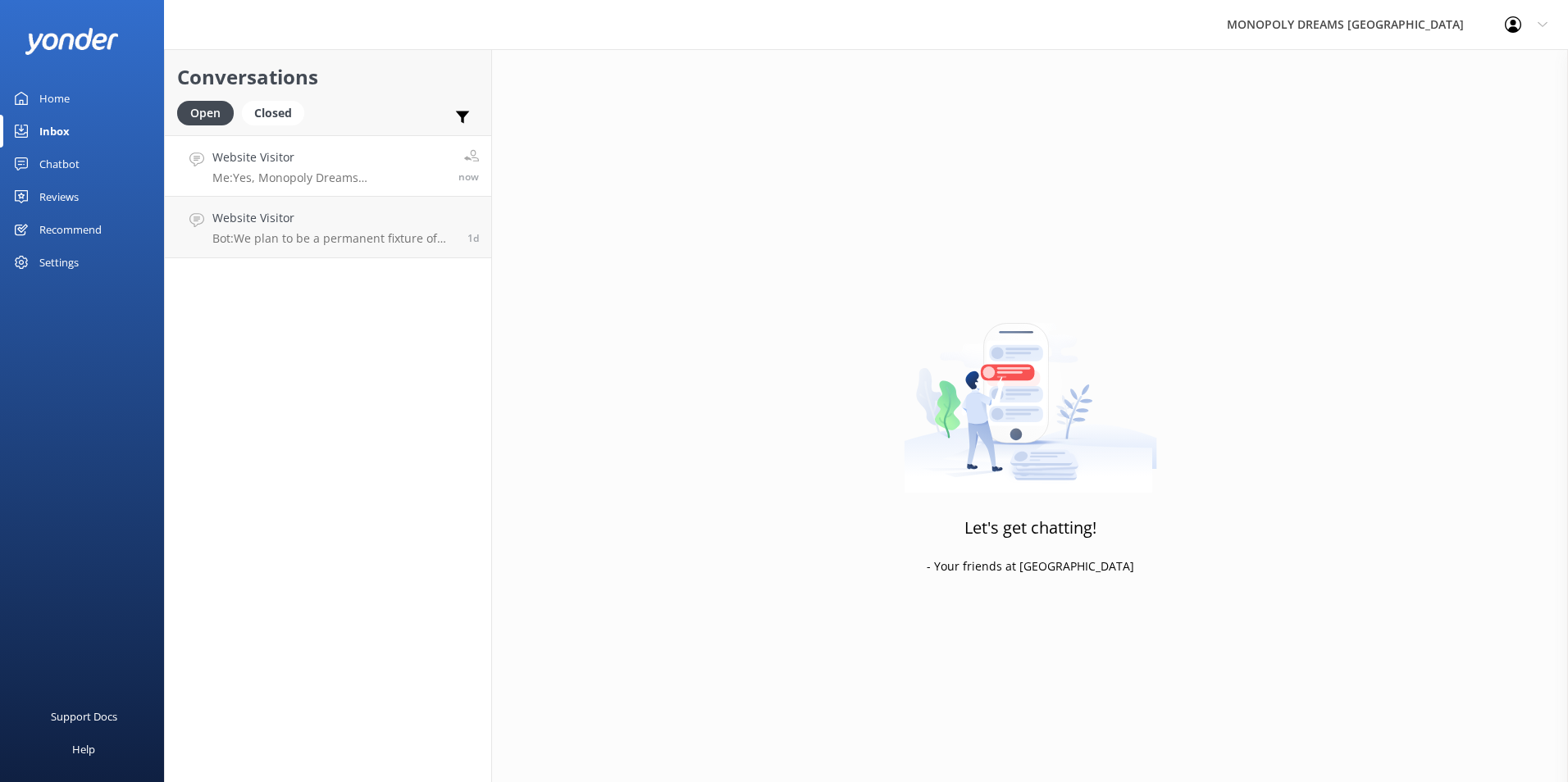
click at [412, 172] on p "Me: Yes, Monopoly Dreams [GEOGRAPHIC_DATA] is entirely indoors! We're located o…" at bounding box center [329, 178] width 234 height 15
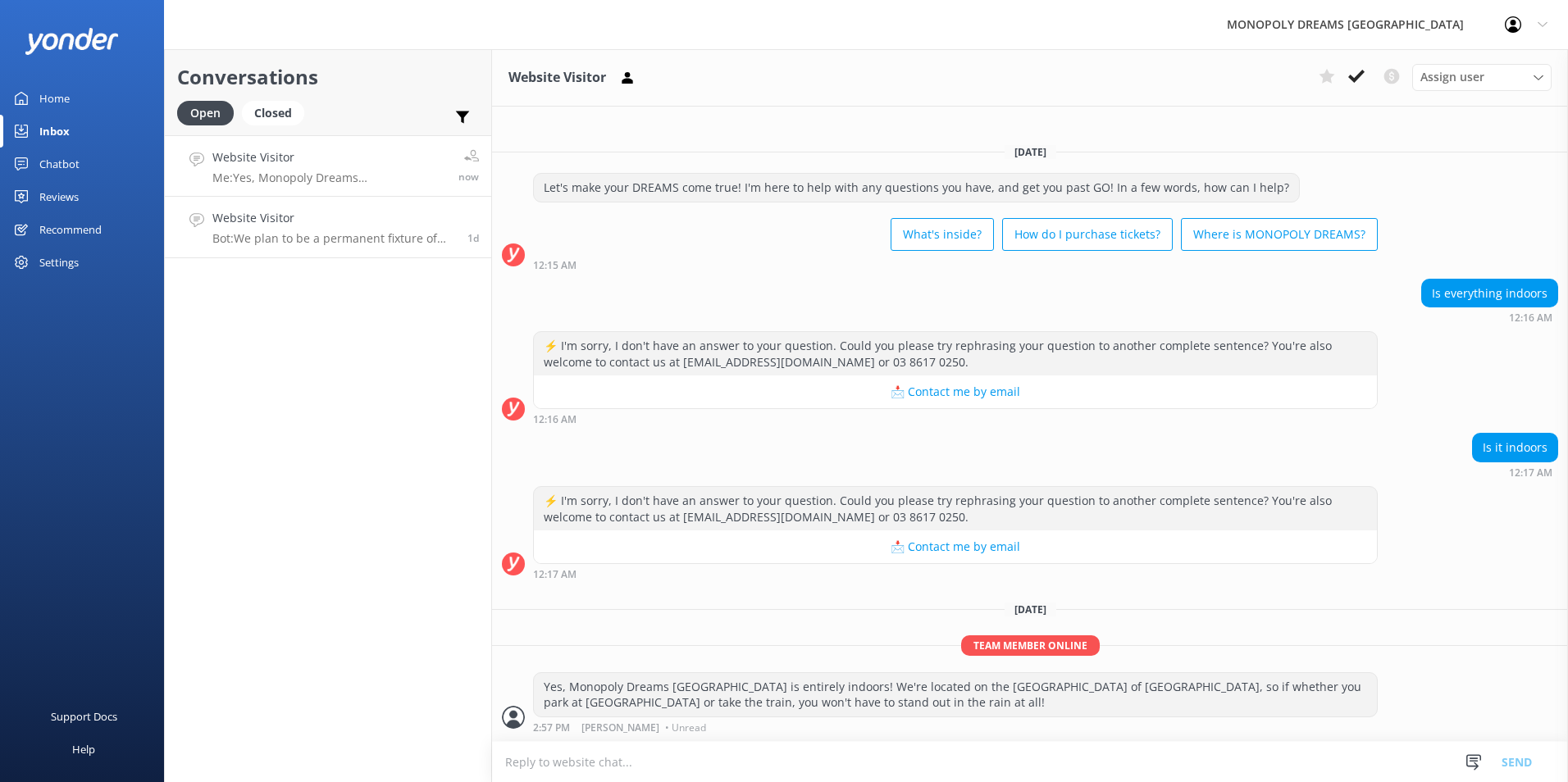
click at [373, 223] on h4 "Website Visitor" at bounding box center [334, 218] width 242 height 18
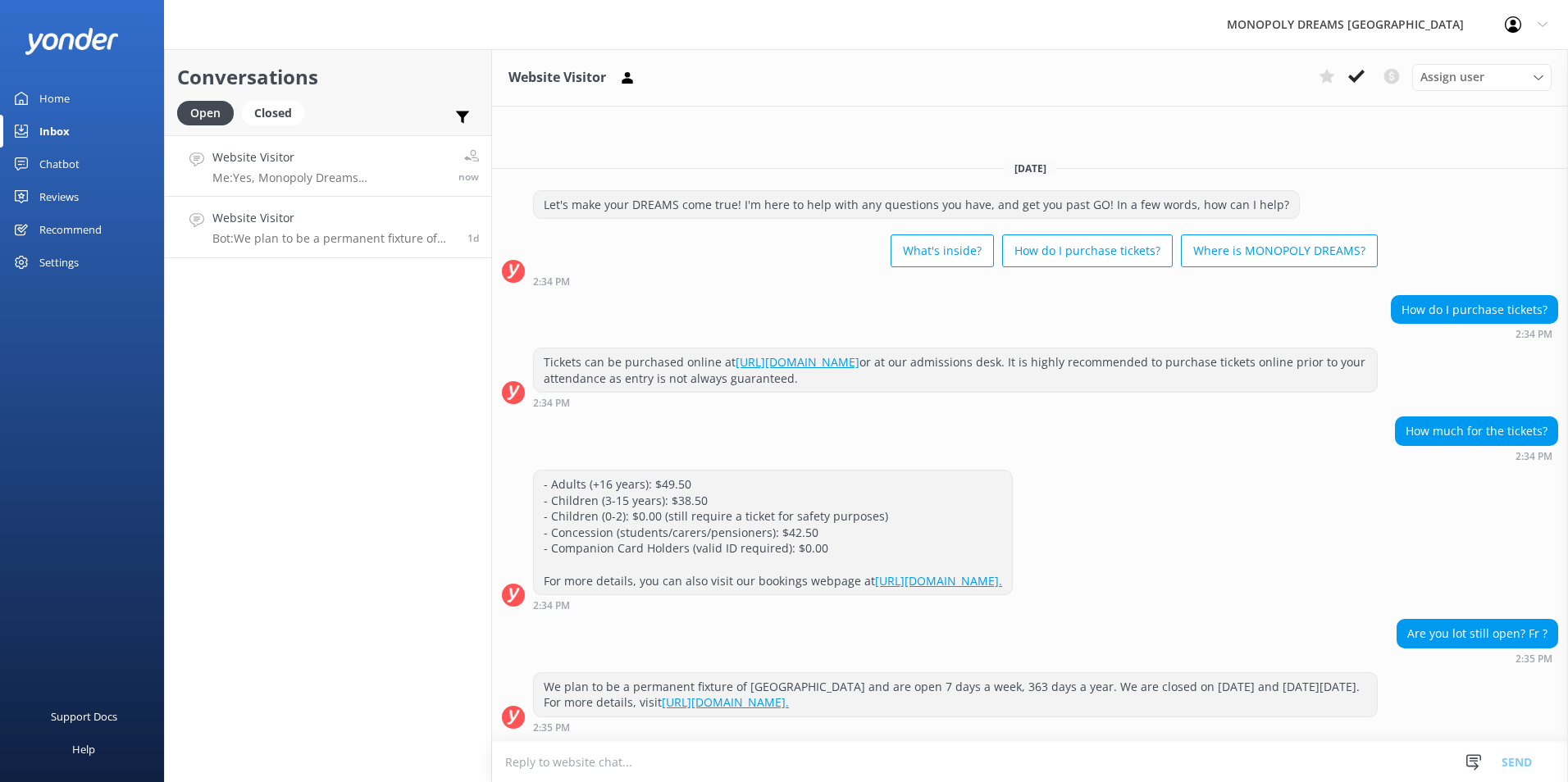
click at [411, 165] on h4 "Website Visitor" at bounding box center [329, 157] width 234 height 18
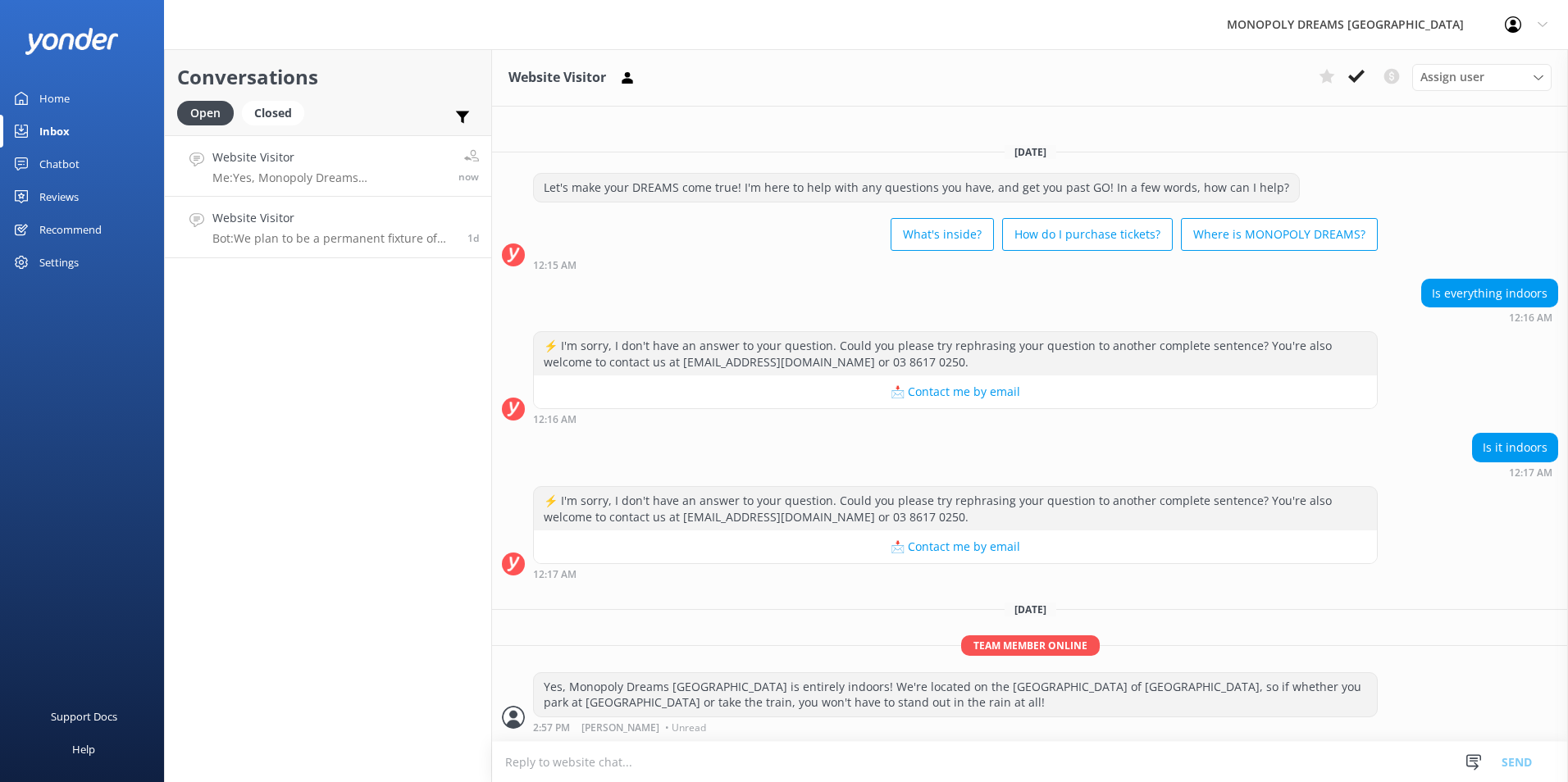
click at [365, 214] on h4 "Website Visitor" at bounding box center [334, 218] width 242 height 18
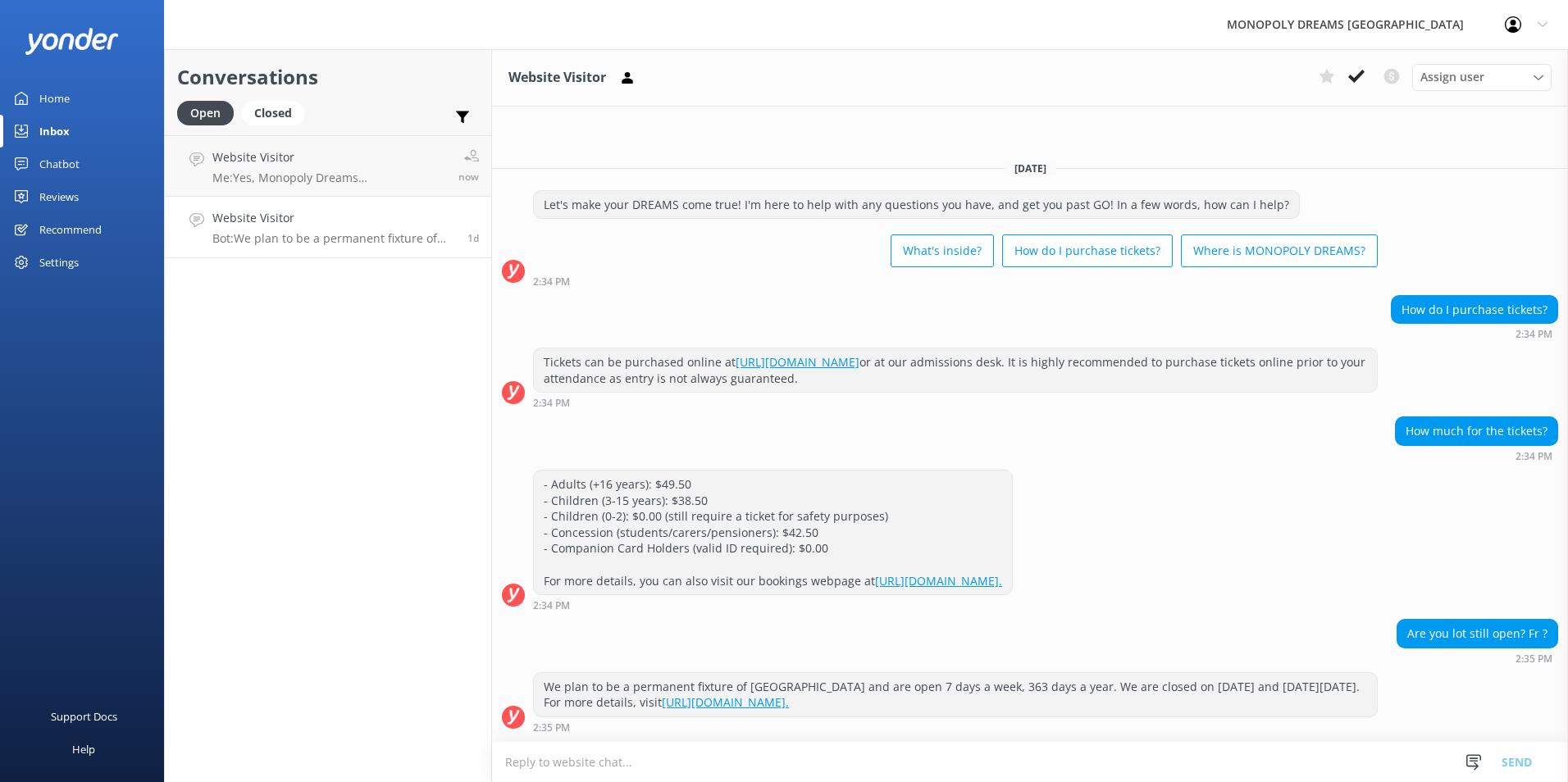
click at [107, 203] on link "Reviews" at bounding box center [81, 196] width 164 height 33
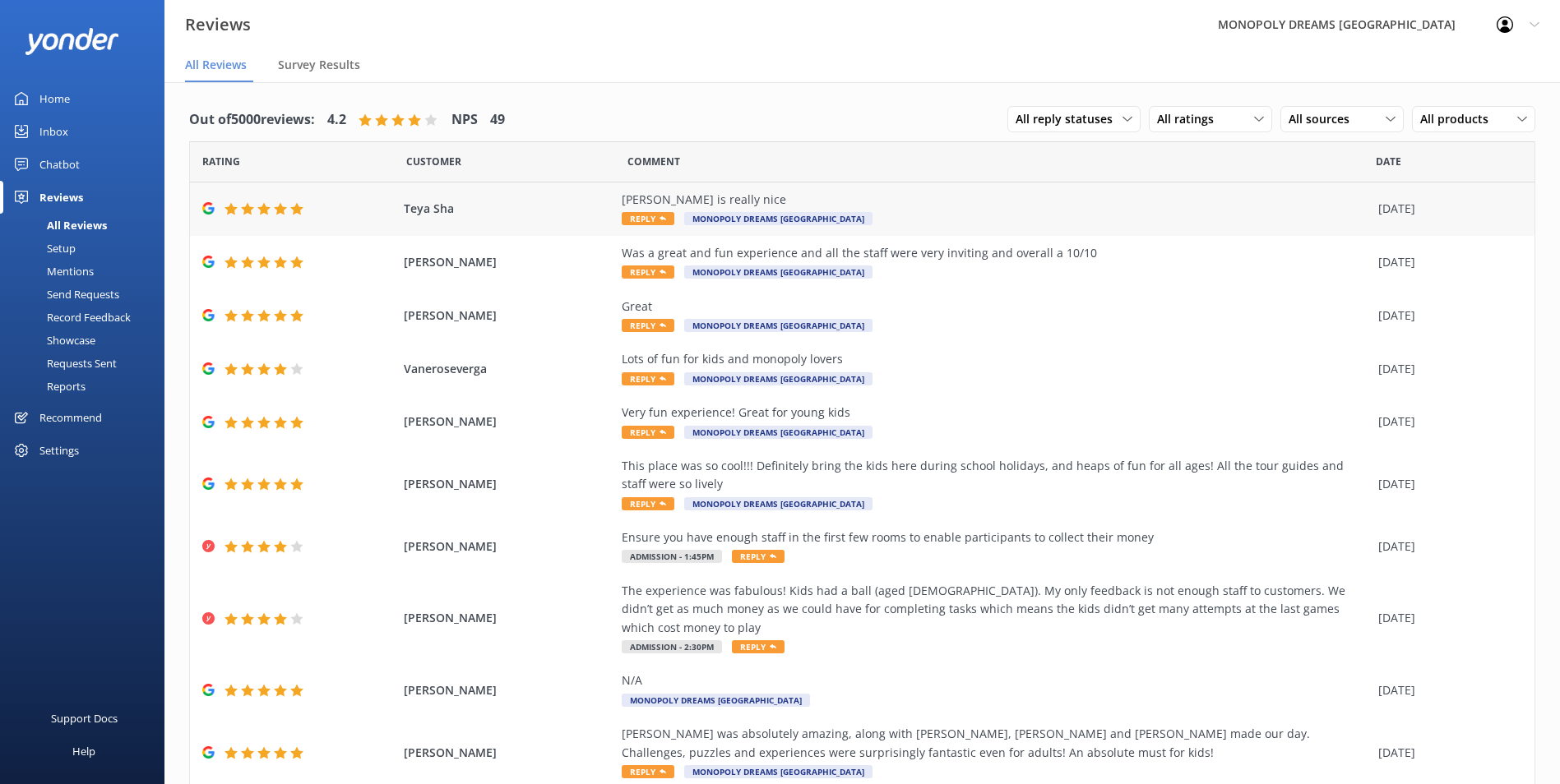
click at [961, 212] on div "[PERSON_NAME] is really nice Reply MONOPOLY DREAMS [GEOGRAPHIC_DATA]" at bounding box center [996, 209] width 748 height 37
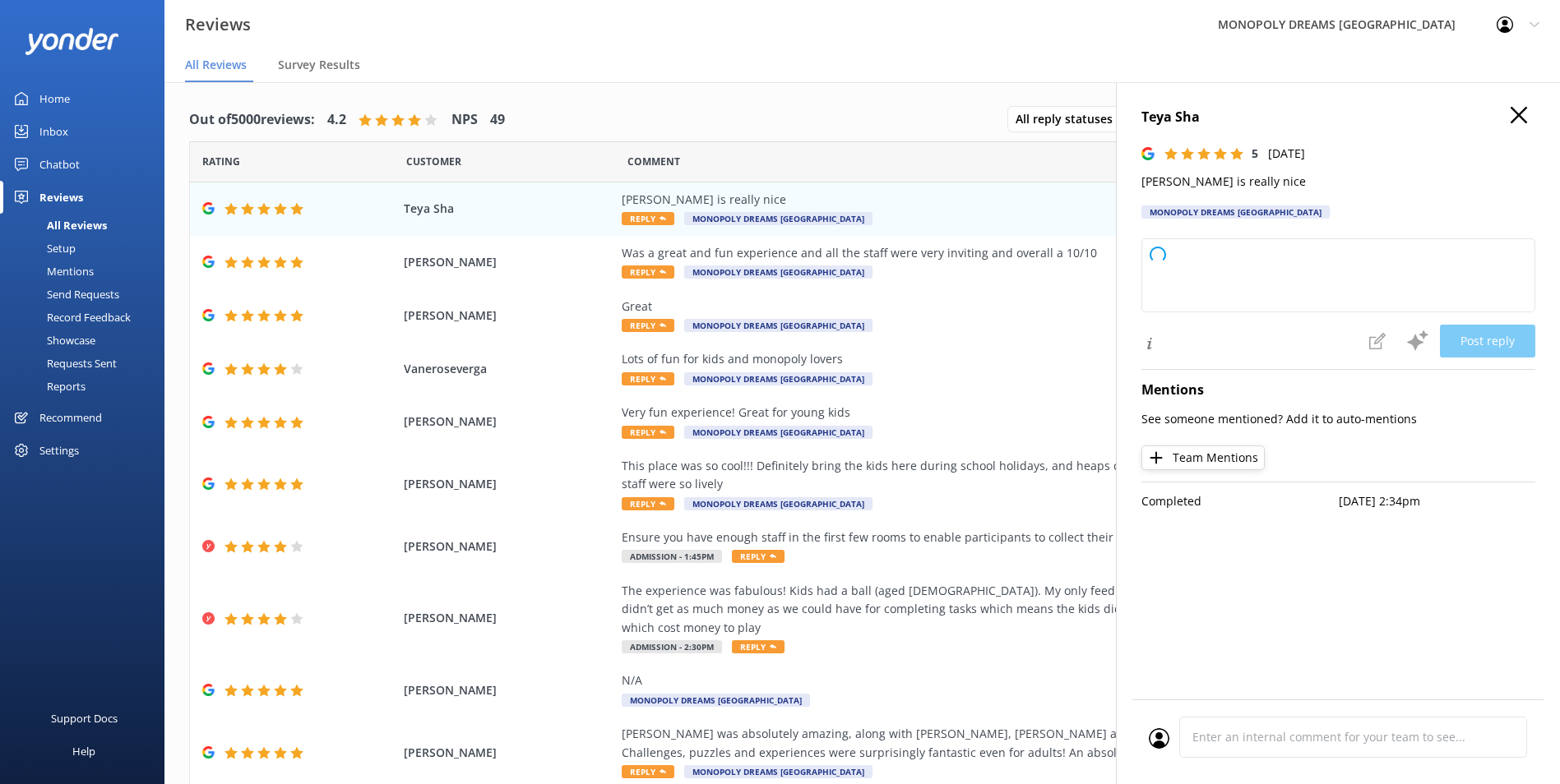
type textarea "Thank you so much for your kind words and wonderful rating! We’re glad to hear …"
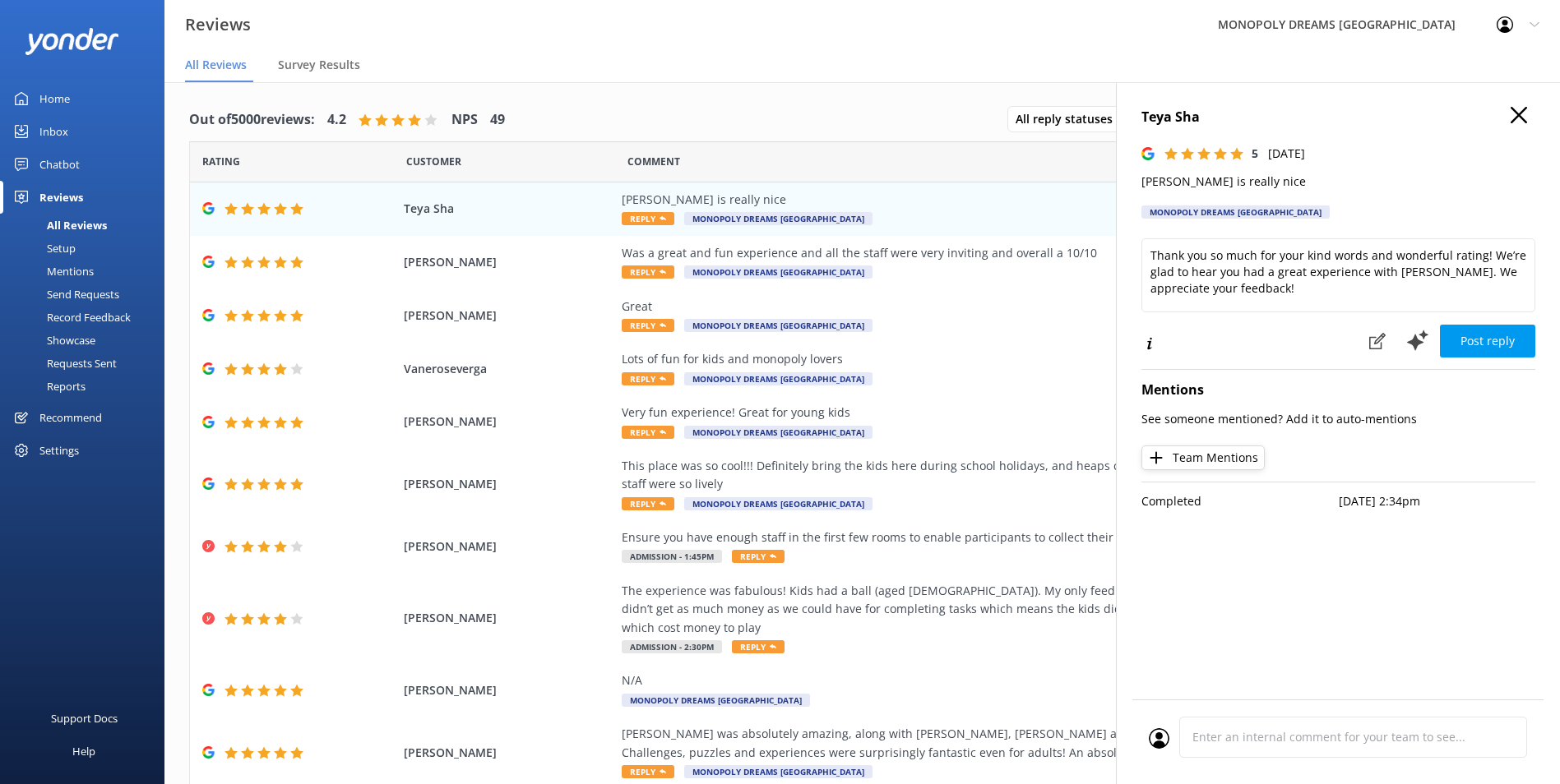
click at [1517, 119] on icon "button" at bounding box center [1519, 114] width 17 height 17
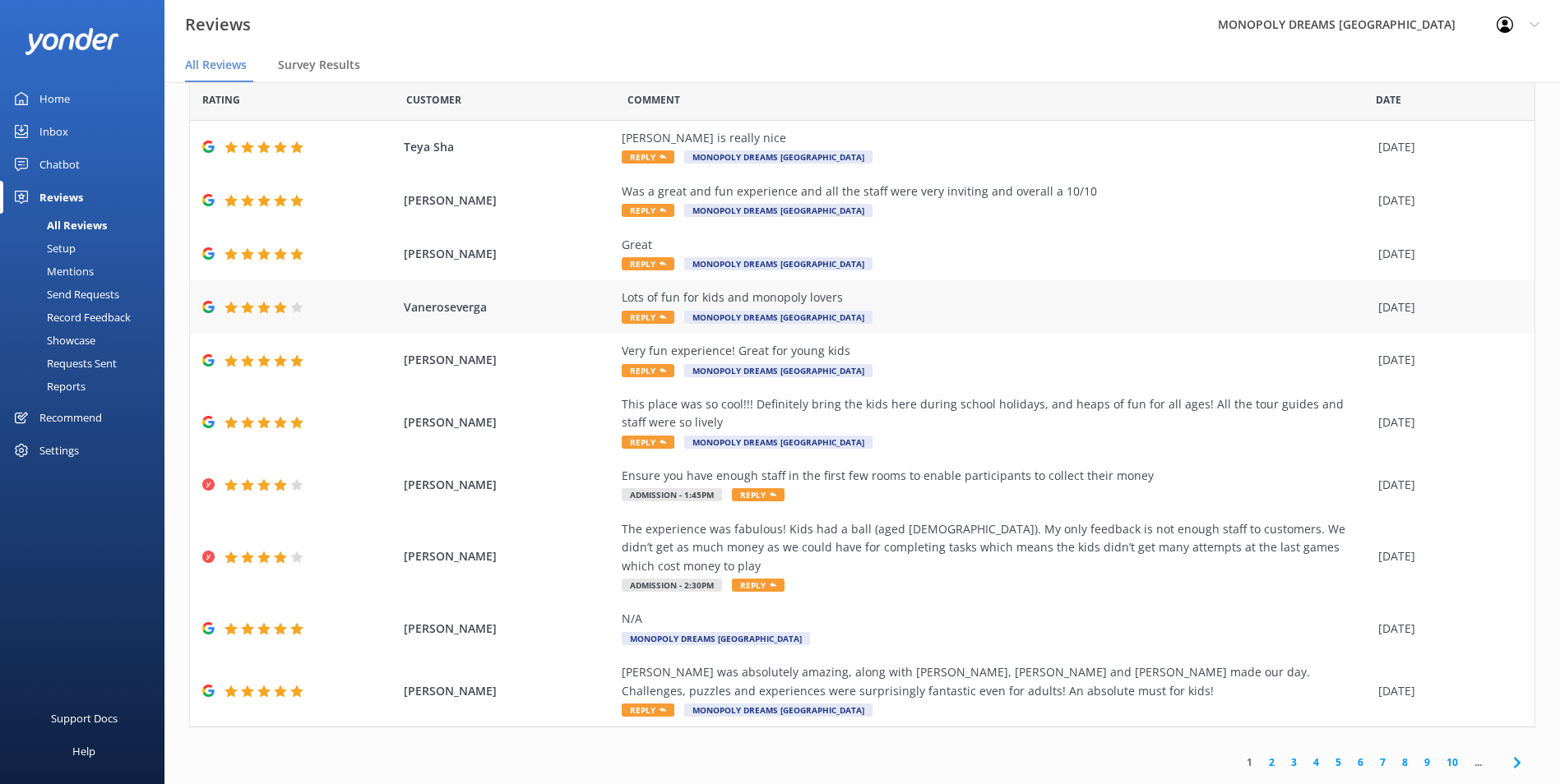
scroll to position [33, 0]
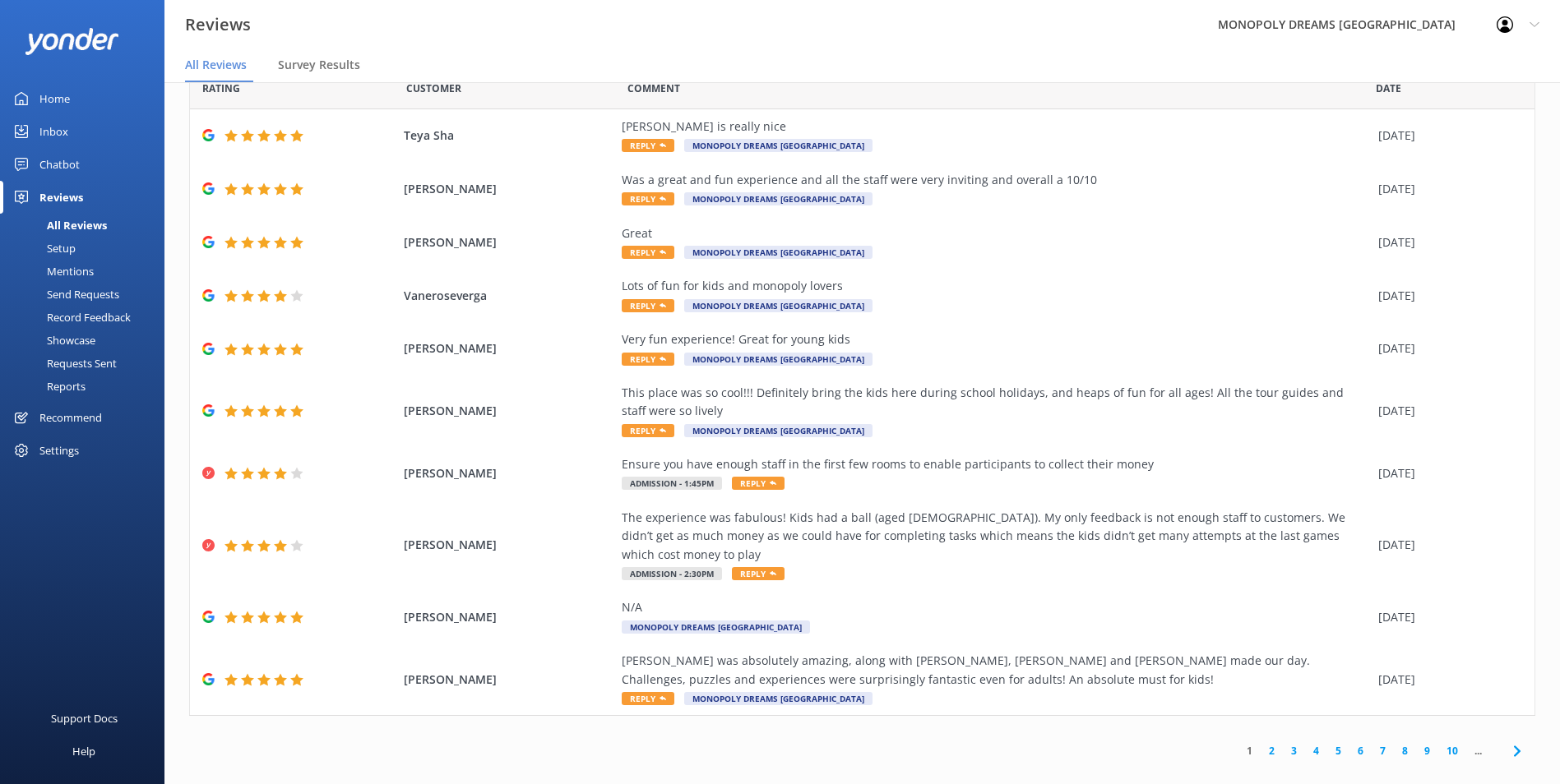
click at [1261, 743] on link "2" at bounding box center [1272, 751] width 22 height 16
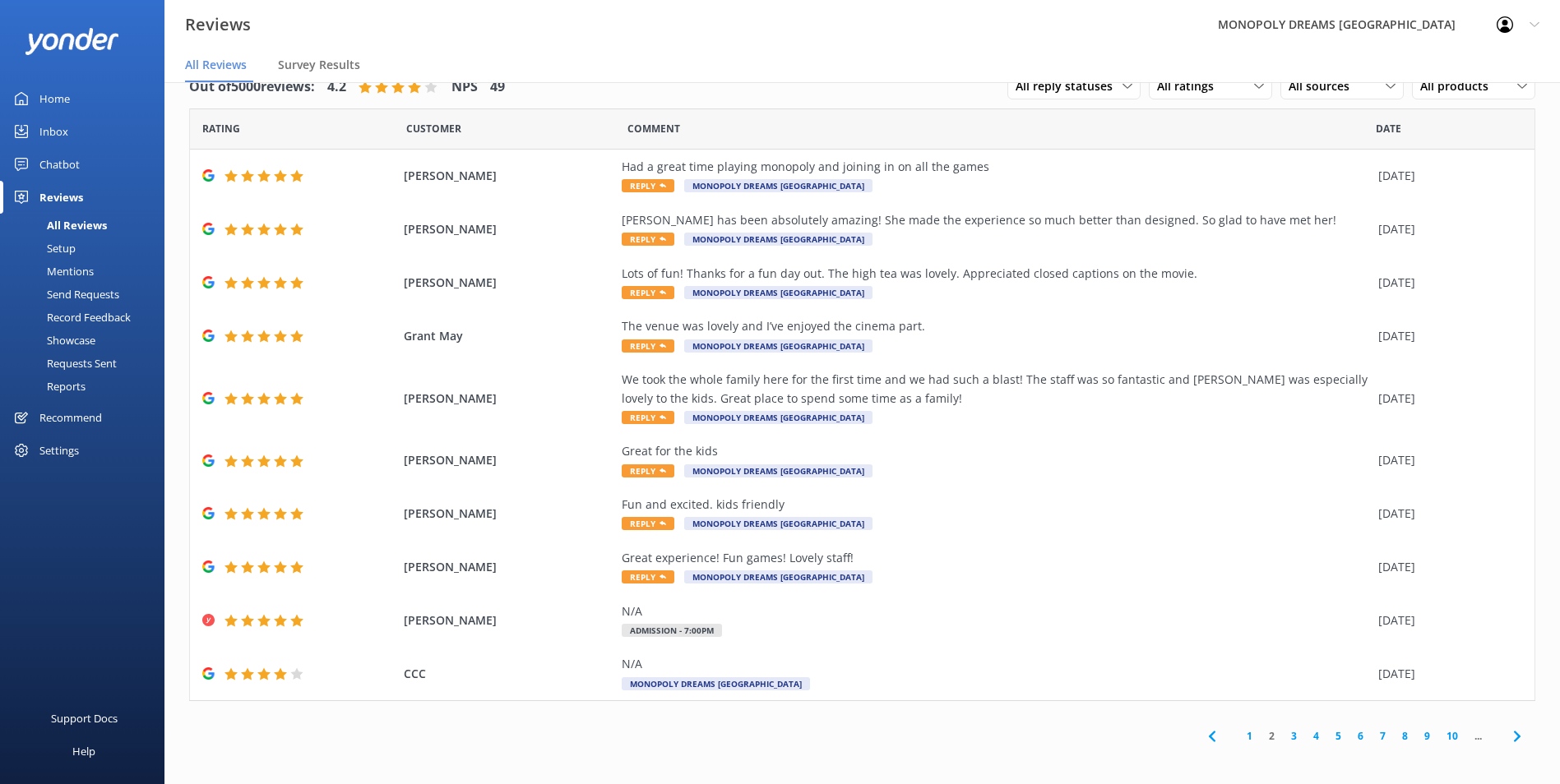
click at [1283, 739] on link "3" at bounding box center [1294, 736] width 22 height 16
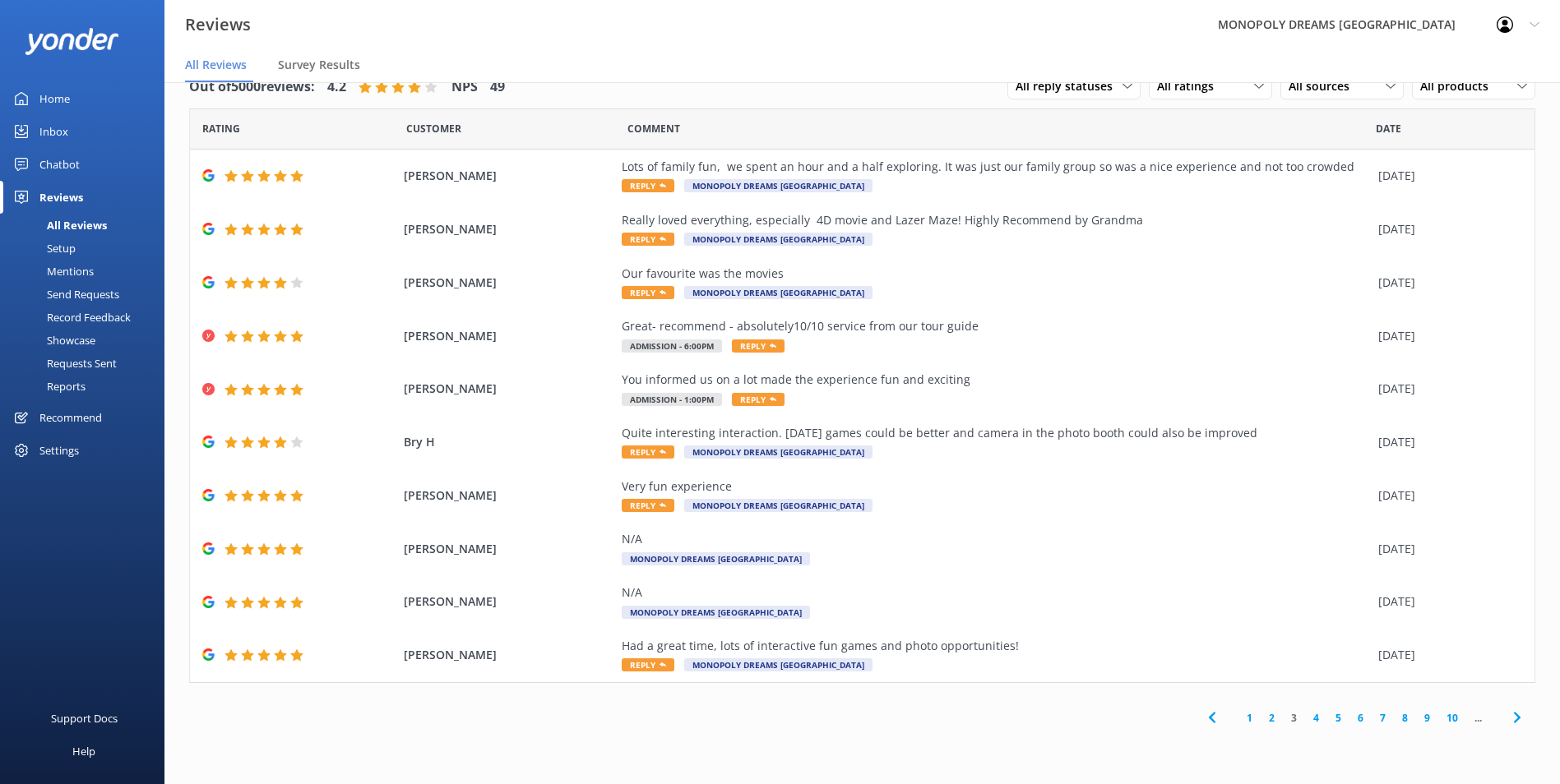
click at [1313, 715] on link "4" at bounding box center [1316, 718] width 22 height 16
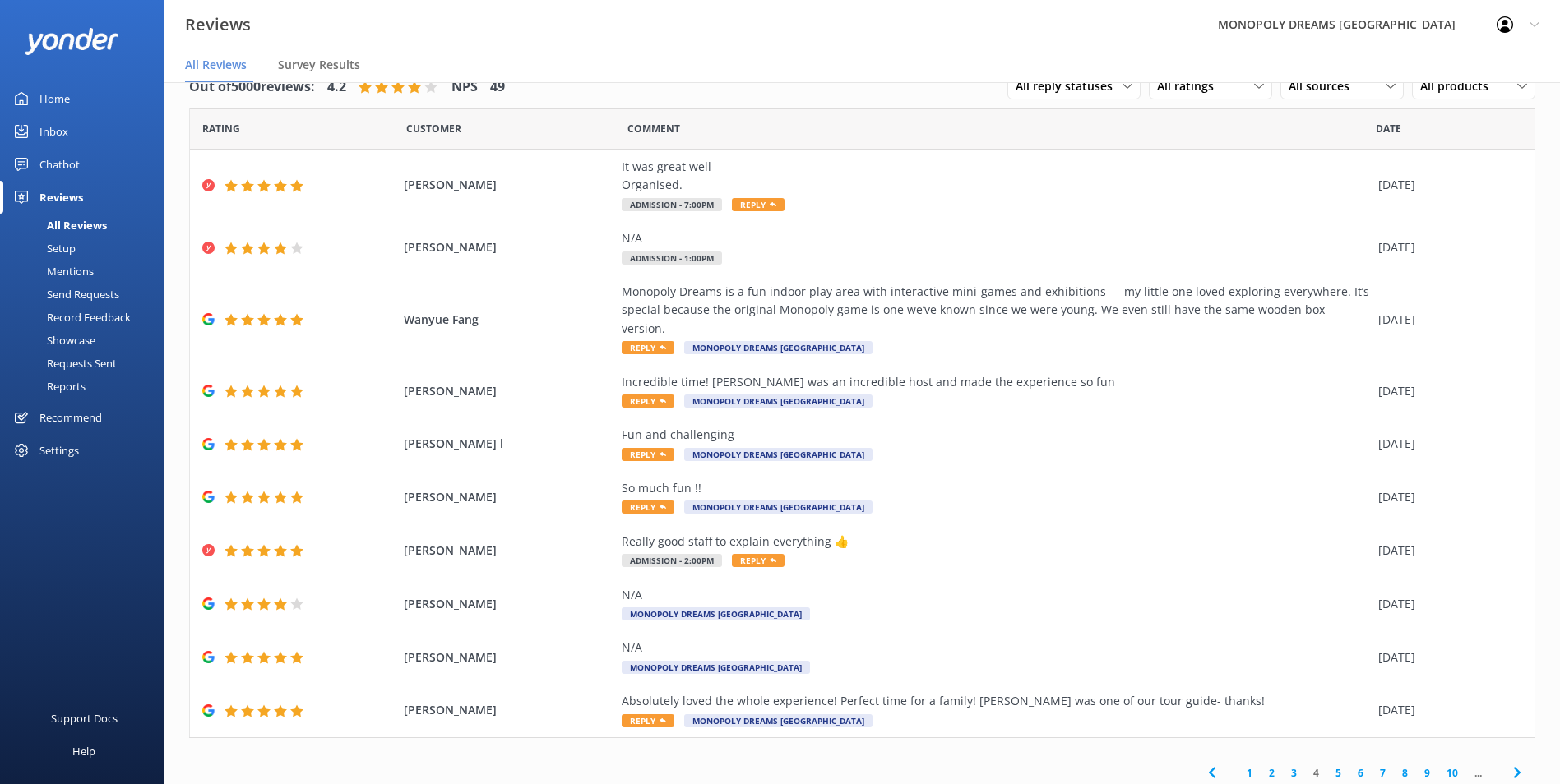
click at [1328, 765] on link "5" at bounding box center [1338, 773] width 22 height 16
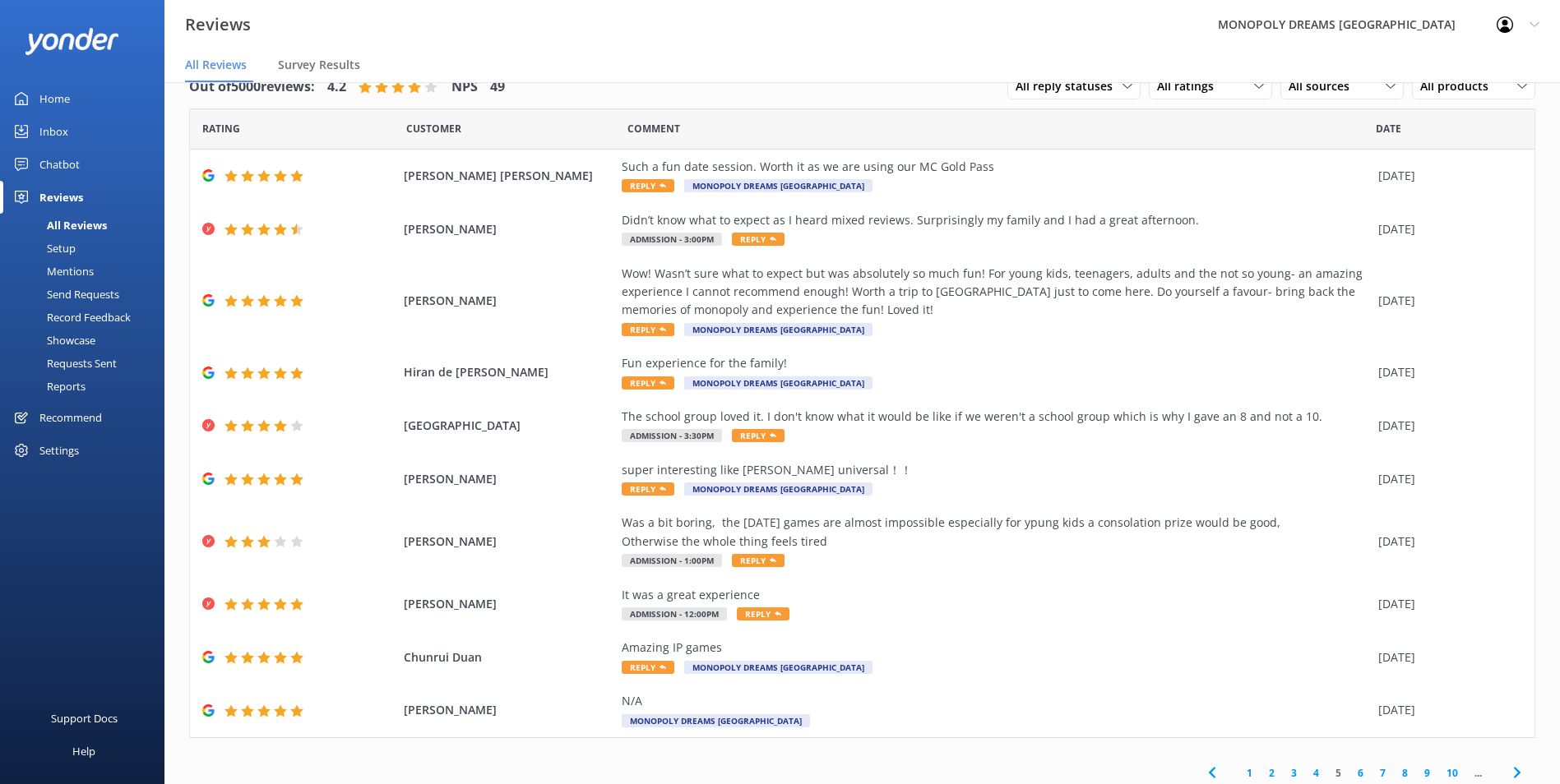
click at [1350, 770] on link "6" at bounding box center [1360, 773] width 22 height 16
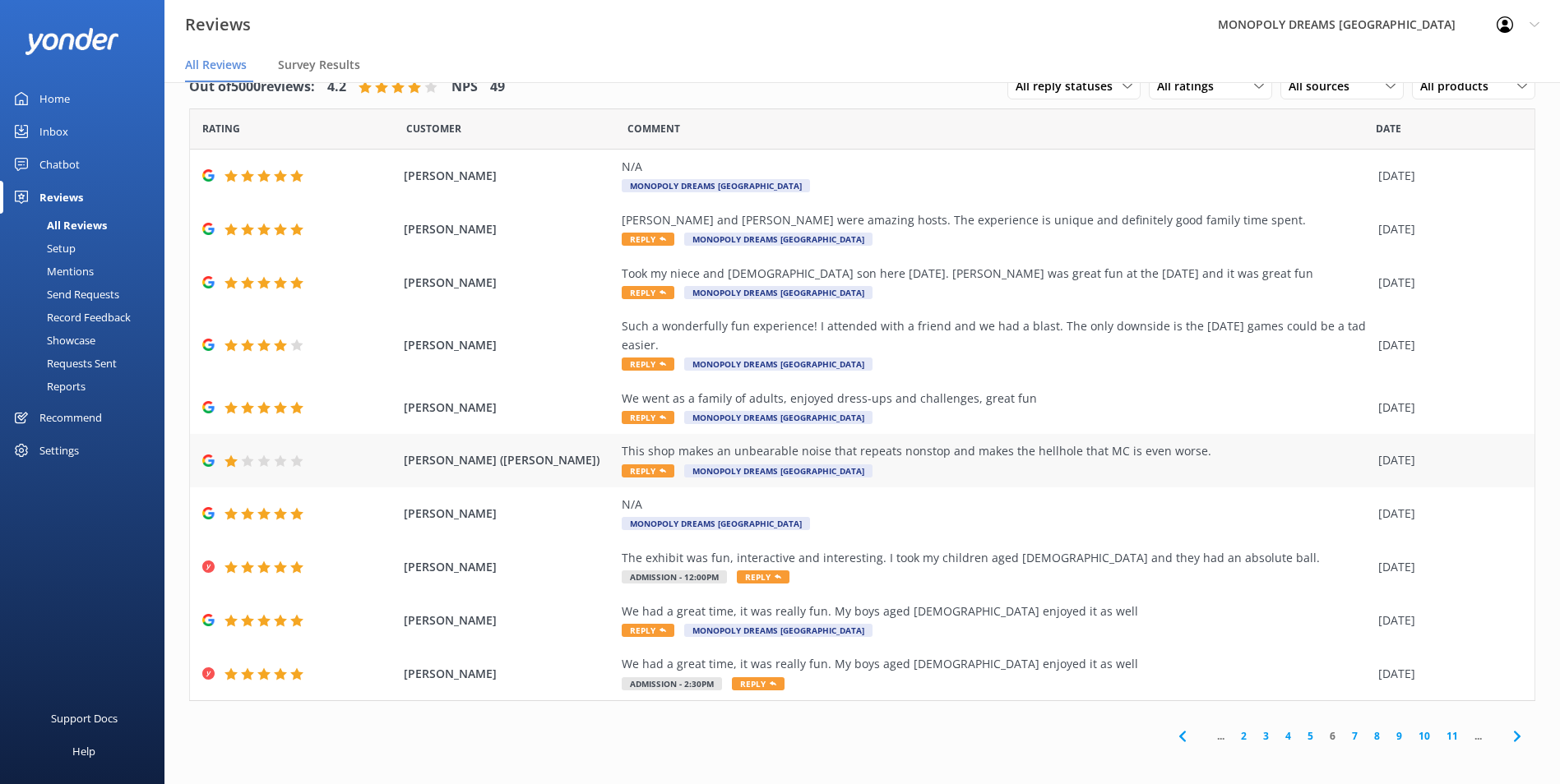
click at [944, 466] on div "This shop makes an unbearable noise that repeats nonstop and makes the hellhole…" at bounding box center [996, 461] width 748 height 37
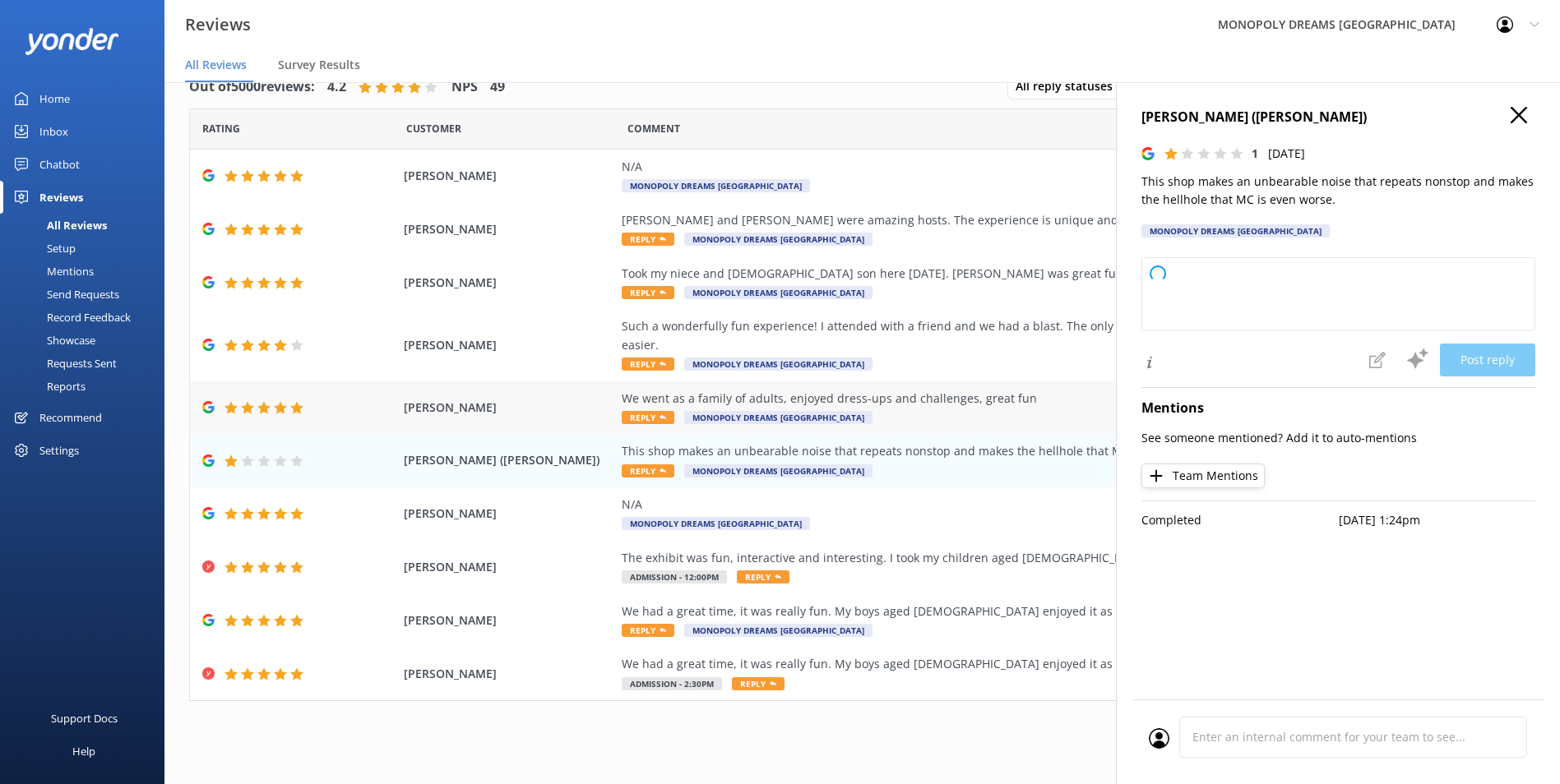
type textarea "Thank you for your feedback. We're sorry to hear about your experience with the…"
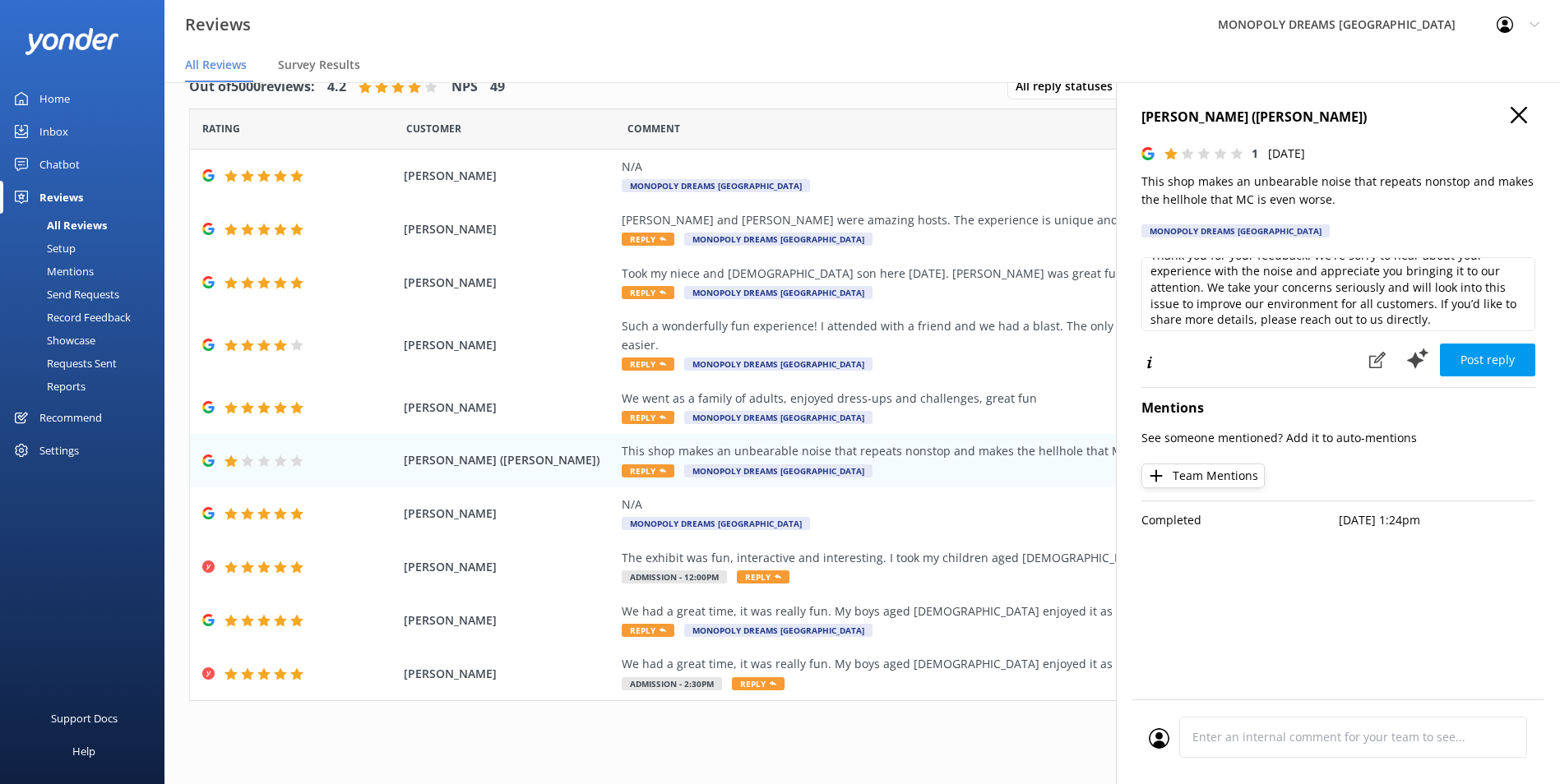
scroll to position [25, 0]
click at [1519, 118] on icon "button" at bounding box center [1519, 114] width 17 height 17
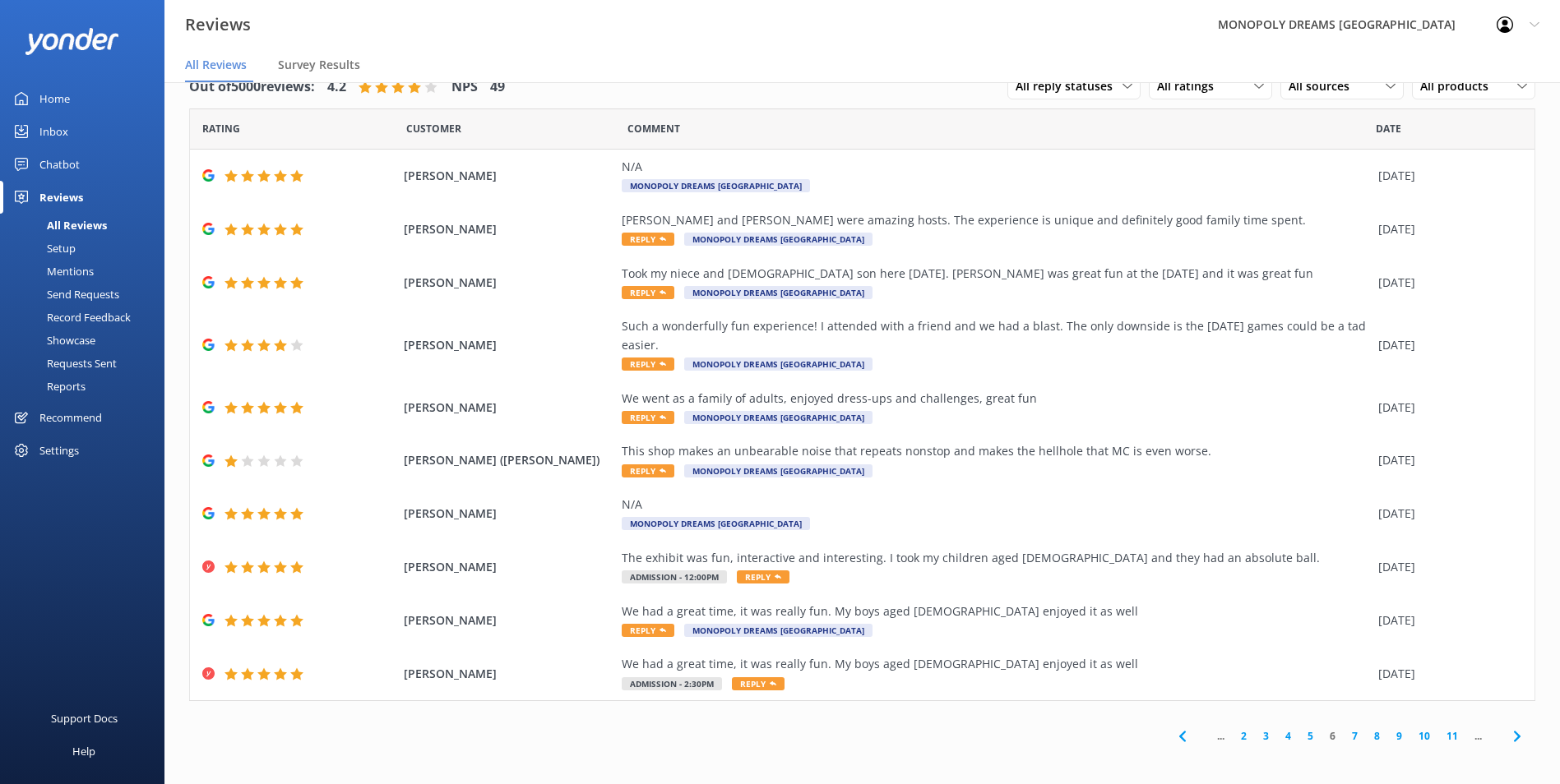
click at [1345, 736] on link "7" at bounding box center [1354, 736] width 22 height 16
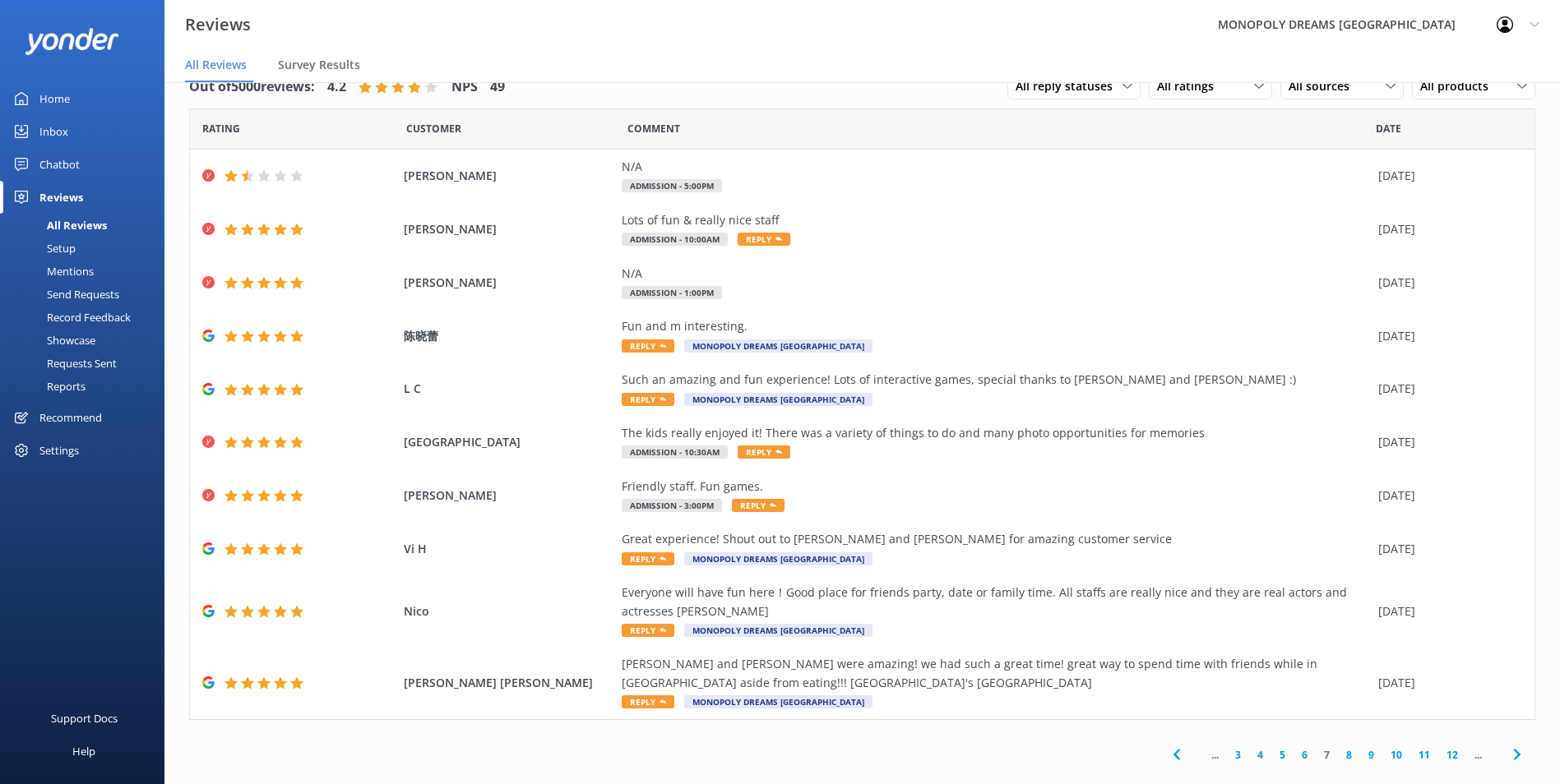
click at [1343, 761] on link "8" at bounding box center [1349, 755] width 22 height 16
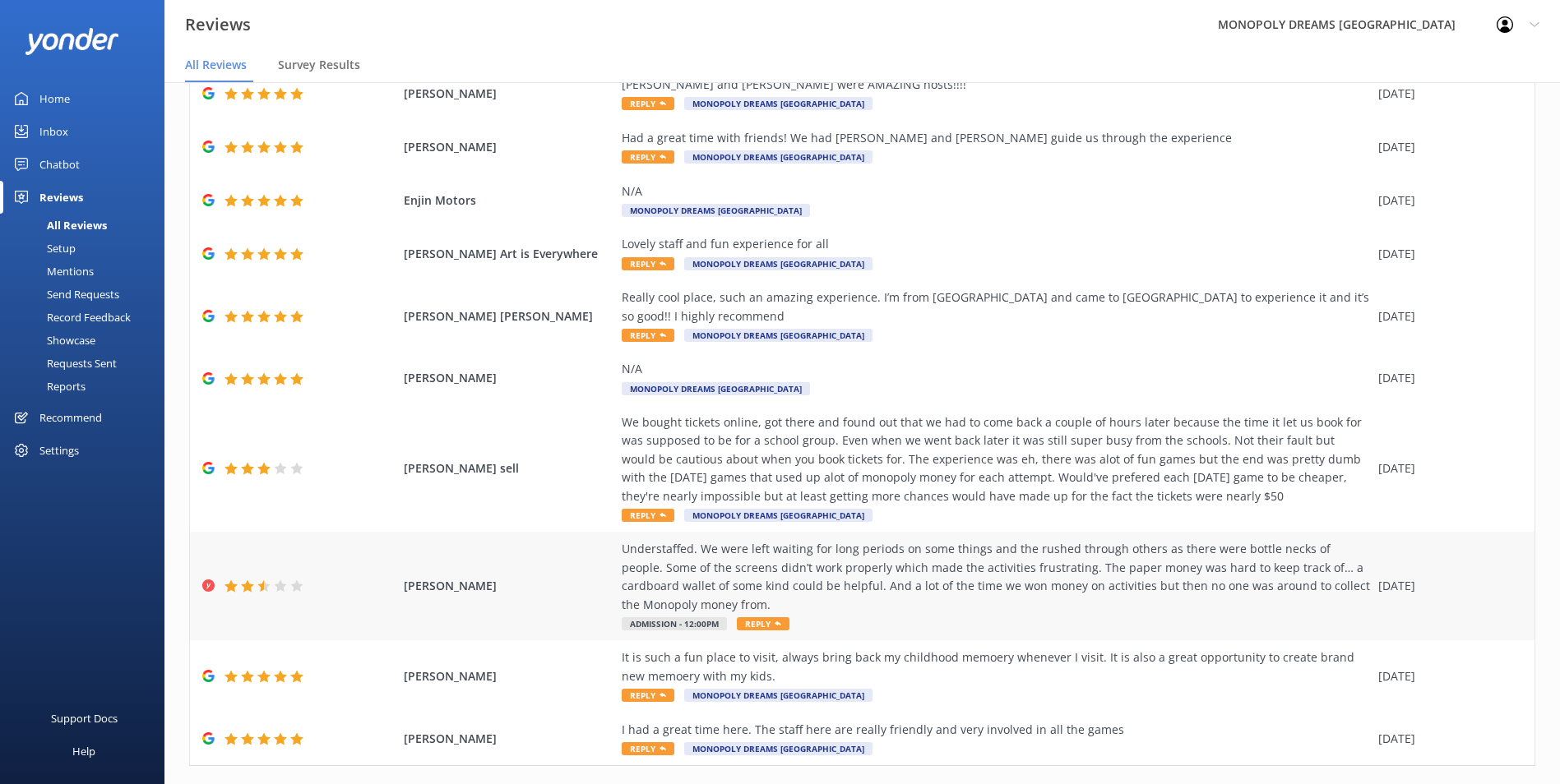
scroll to position [151, 0]
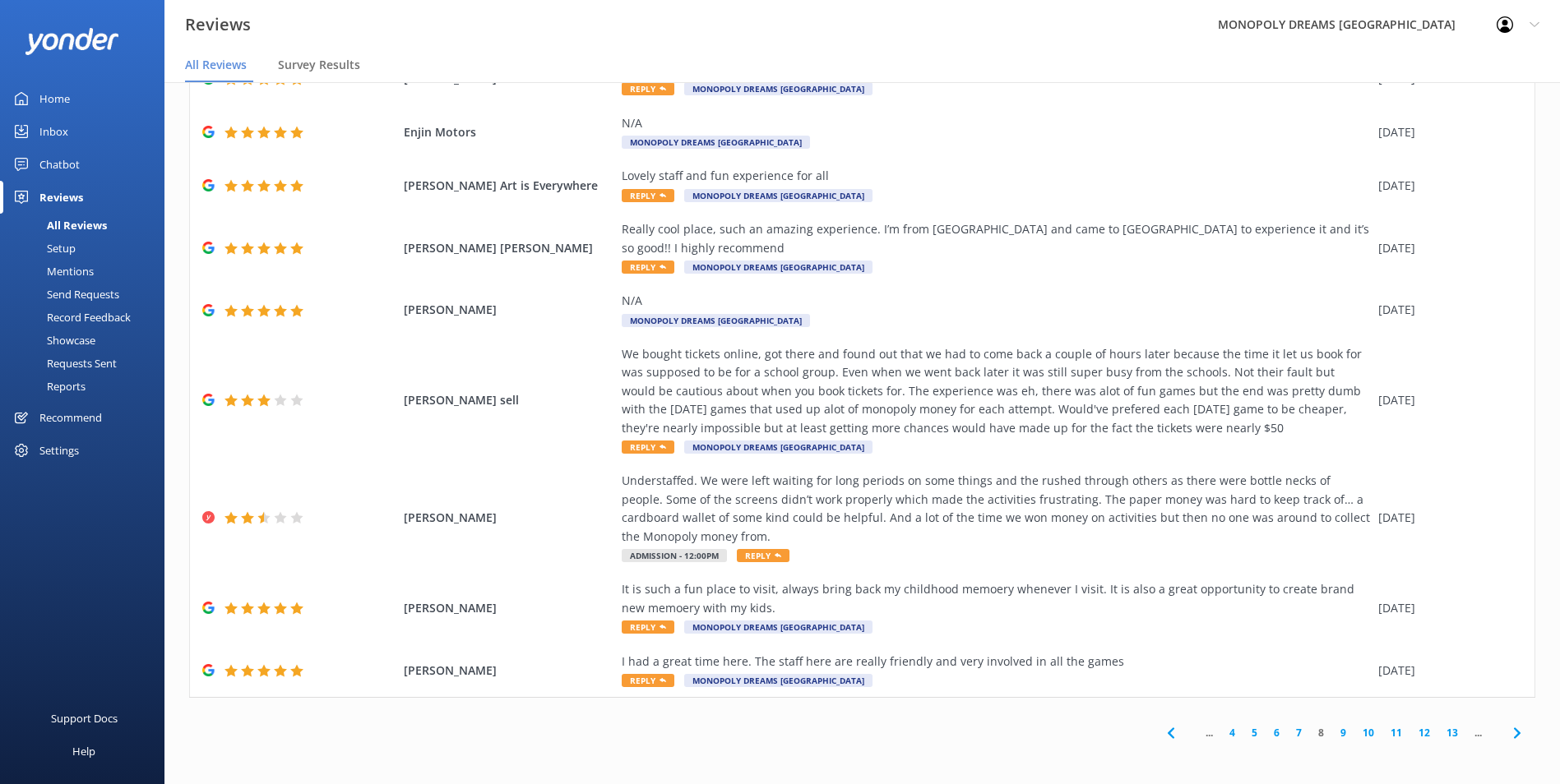
click at [1332, 733] on link "9" at bounding box center [1343, 733] width 22 height 16
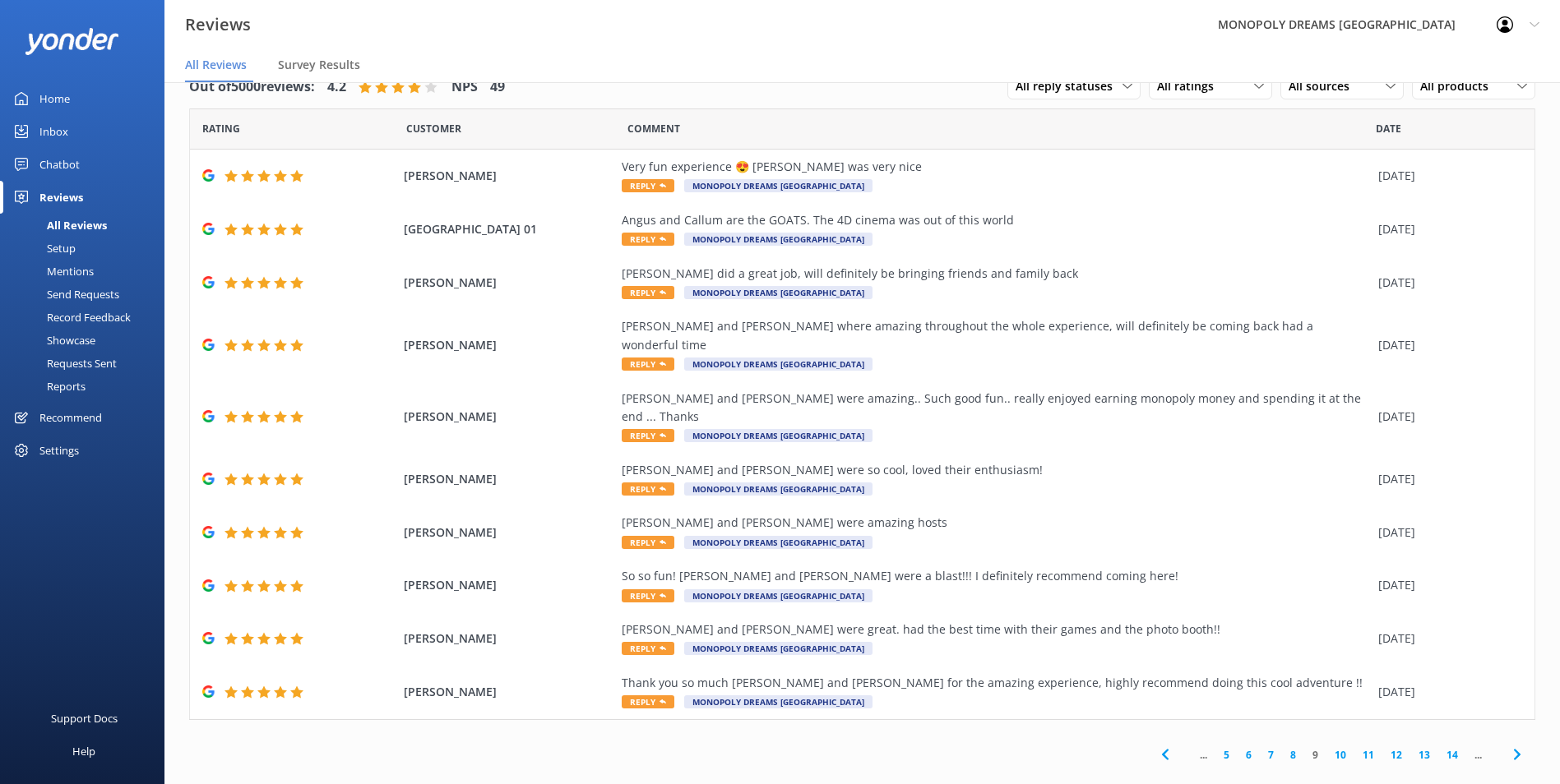
click at [1341, 747] on link "10" at bounding box center [1341, 755] width 28 height 16
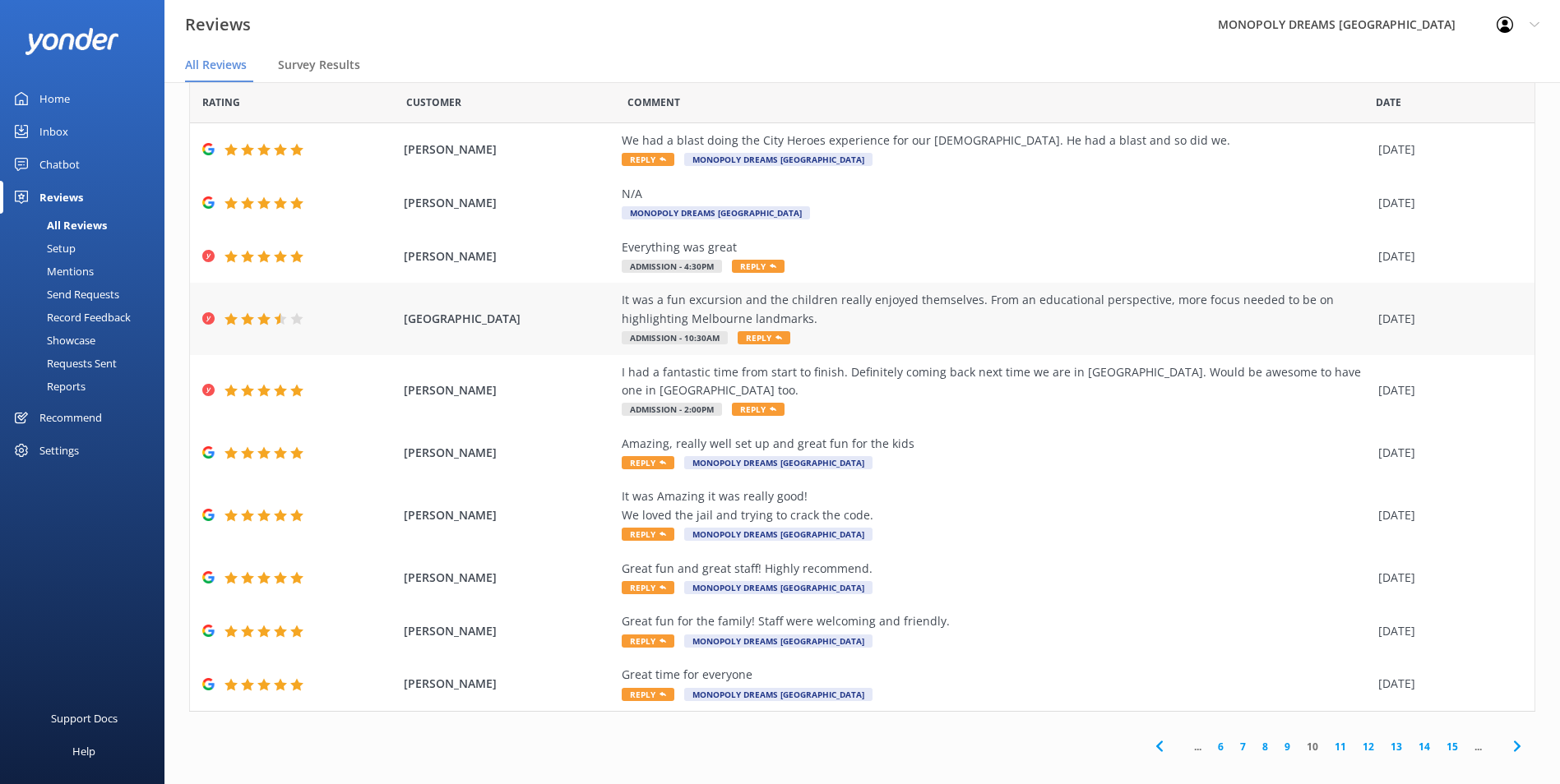
scroll to position [40, 0]
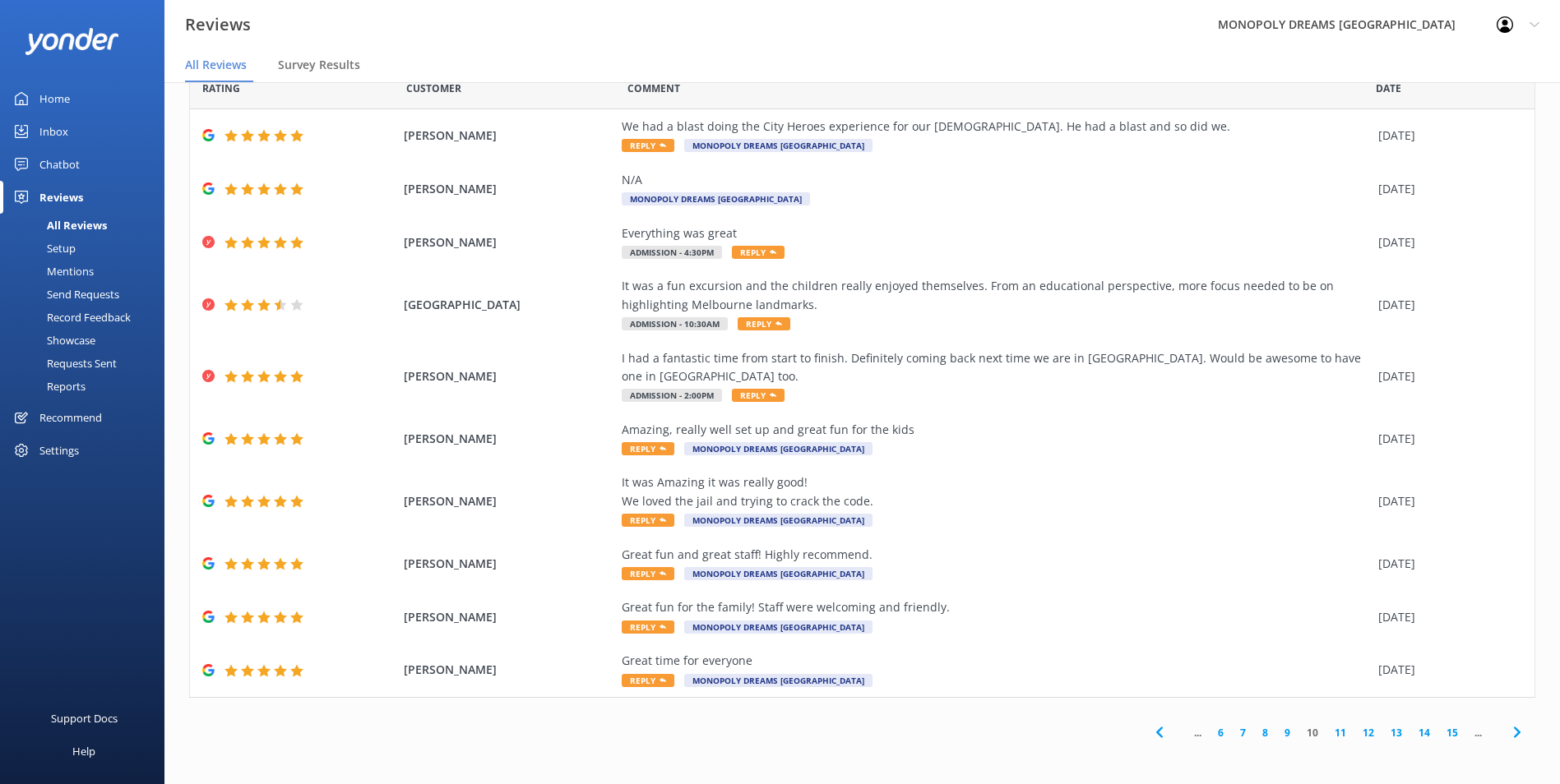
click at [1209, 732] on link "6" at bounding box center [1220, 733] width 22 height 16
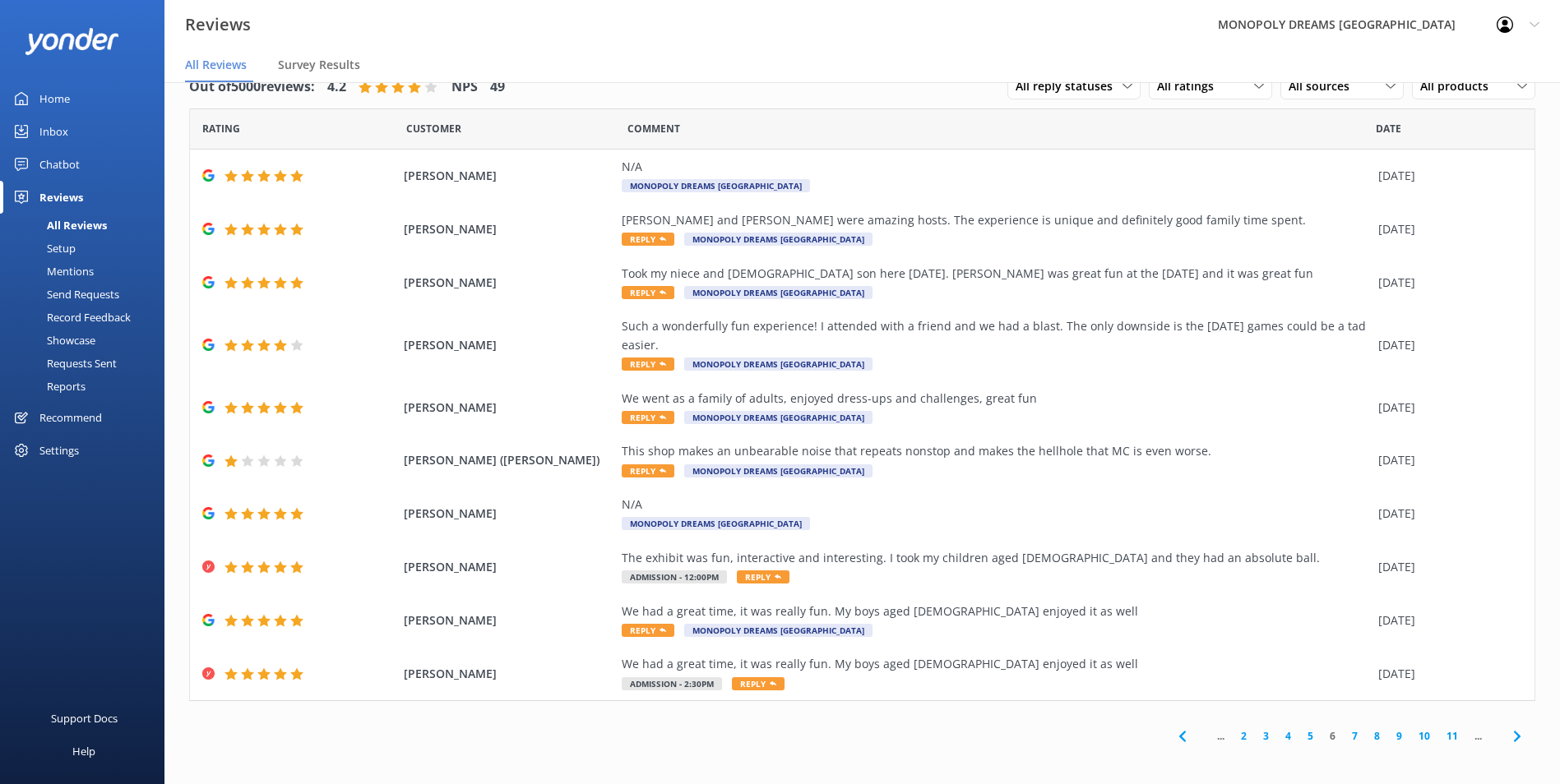
click at [1233, 730] on link "2" at bounding box center [1243, 736] width 22 height 16
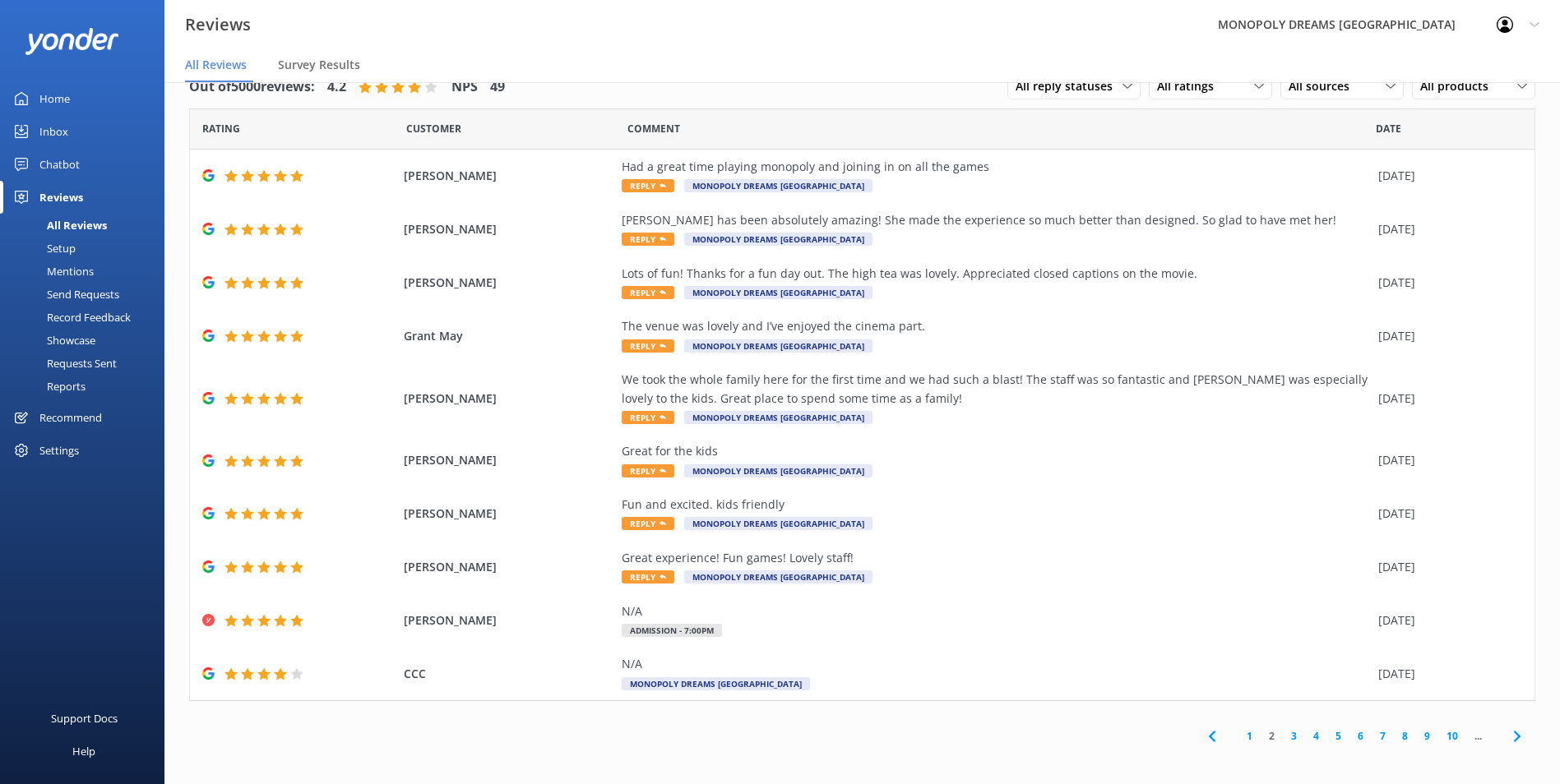
click at [1239, 734] on link "1" at bounding box center [1249, 736] width 22 height 16
